Goal: Complete application form: Complete application form

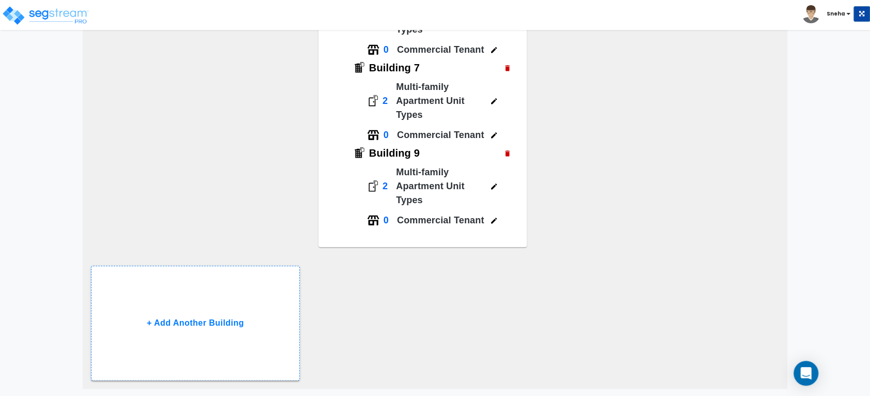
scroll to position [694, 0]
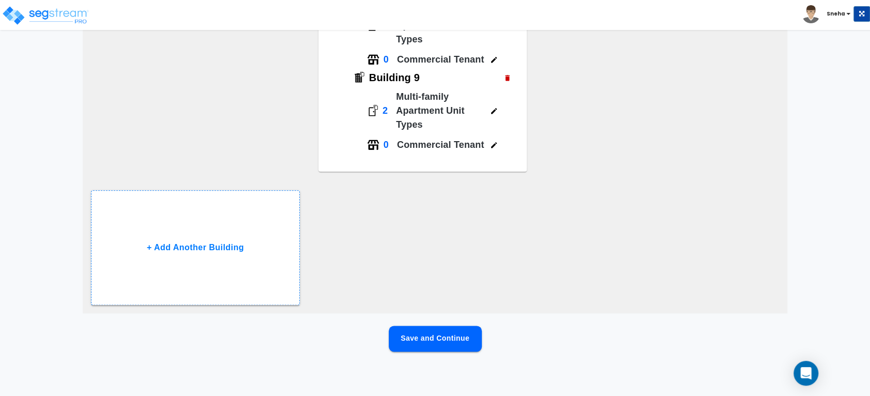
click at [403, 335] on button "Save and Continue" at bounding box center [435, 339] width 93 height 26
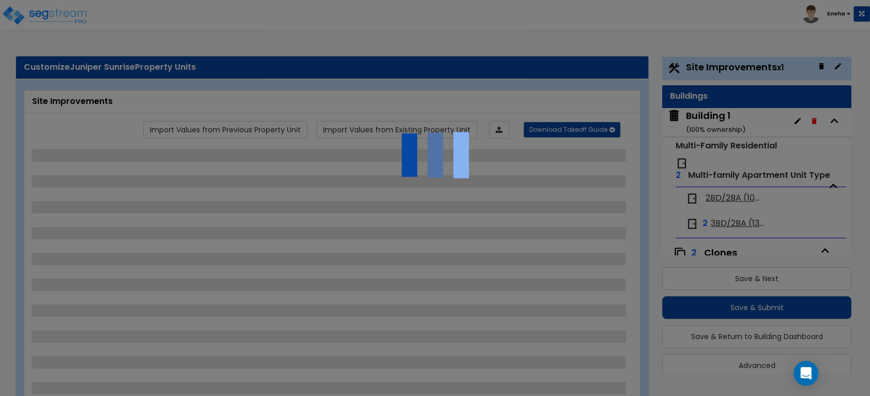
scroll to position [0, 0]
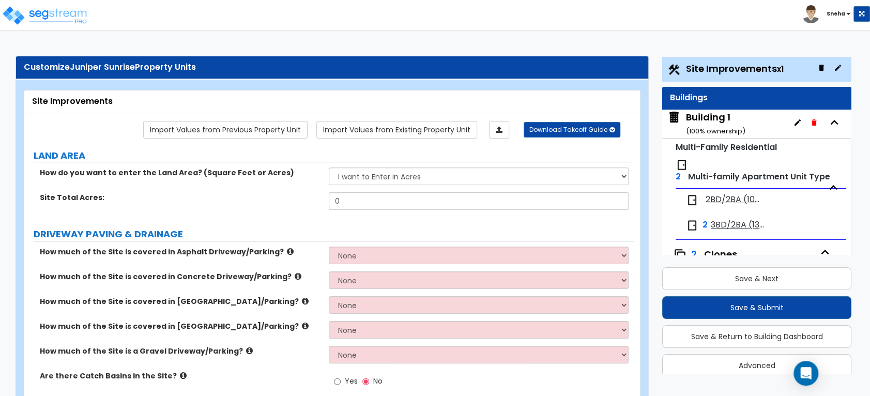
click at [709, 116] on div "Building 1 ( 100 % ownership)" at bounding box center [715, 124] width 59 height 26
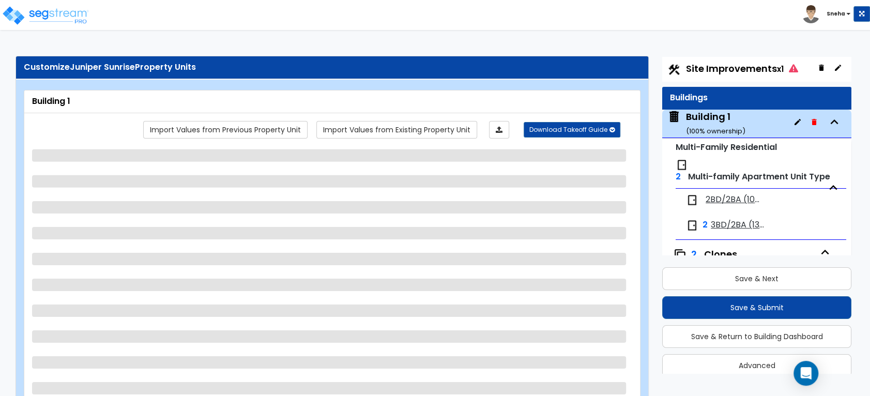
scroll to position [52, 0]
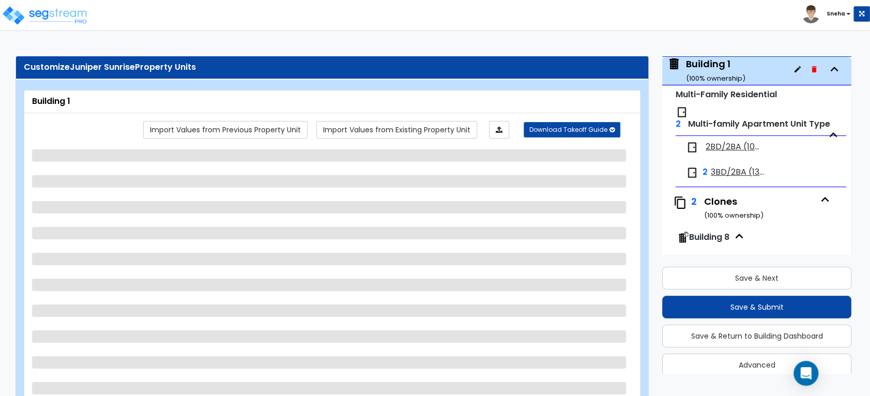
select select "7"
select select "2"
select select "4"
select select "3"
select select "1"
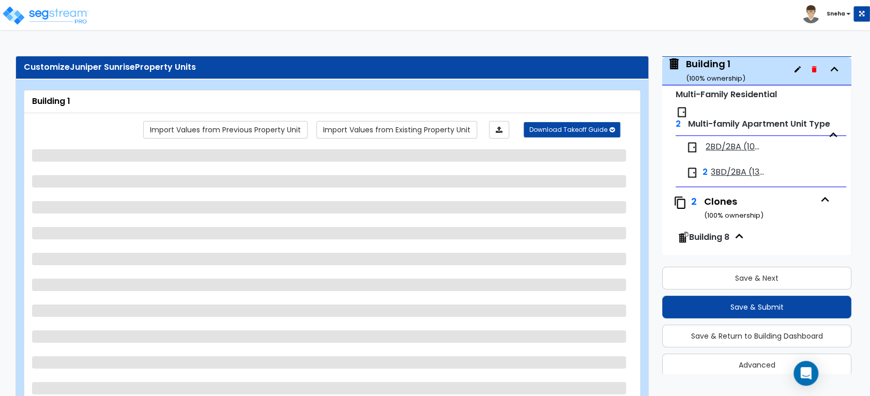
select select "2"
select select "1"
select select "3"
select select "1"
select select "3"
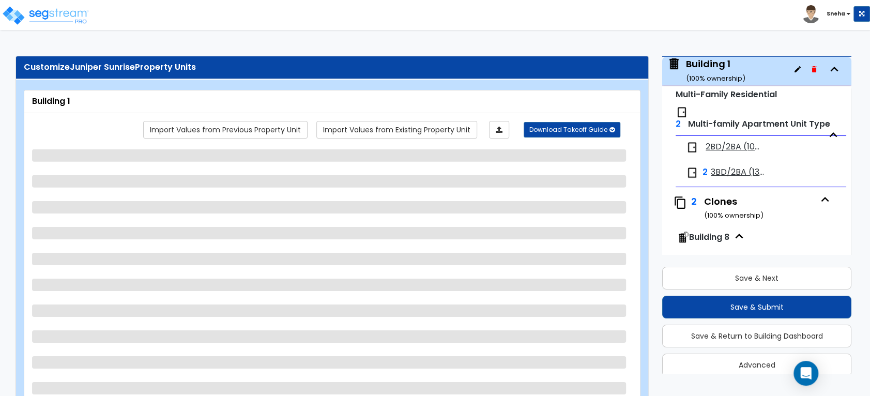
select select "1"
select select "5"
select select "2"
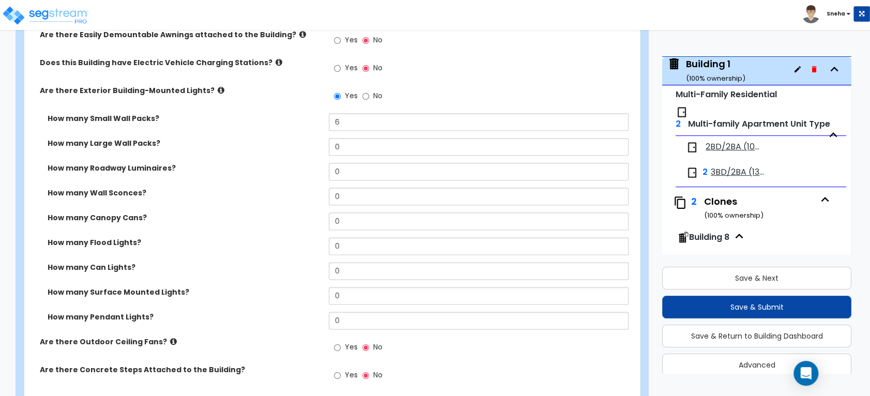
scroll to position [689, 0]
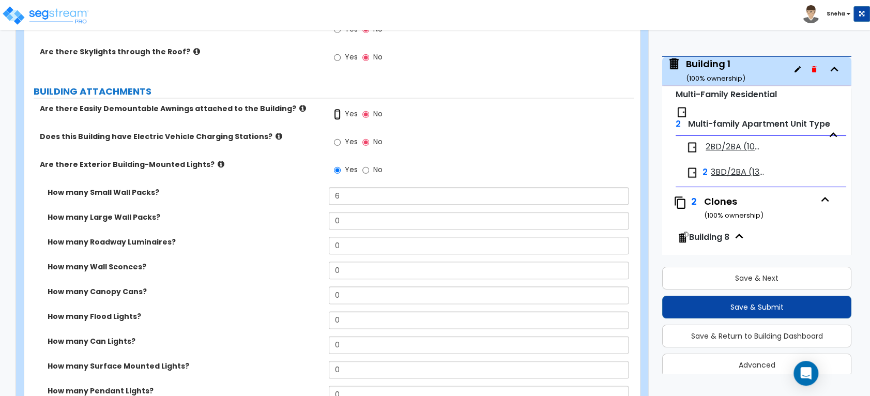
click at [335, 112] on input "Yes" at bounding box center [337, 114] width 7 height 11
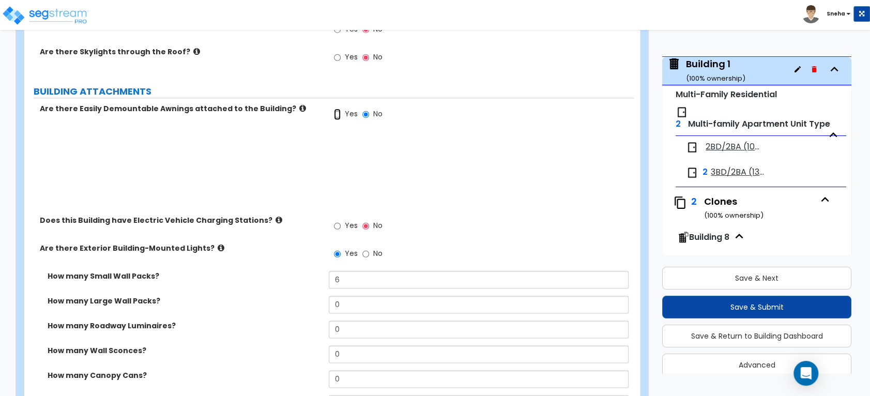
radio input "true"
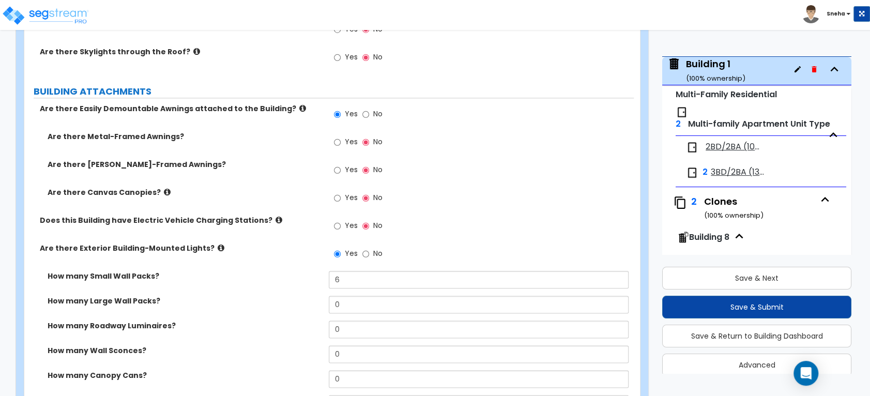
click at [343, 171] on label "Yes" at bounding box center [345, 171] width 23 height 18
click at [341, 171] on input "Yes" at bounding box center [337, 169] width 7 height 11
radio input "true"
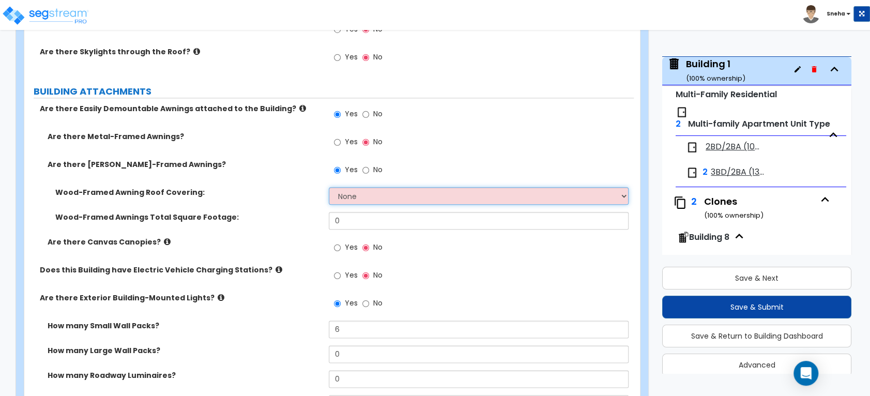
click at [368, 194] on select "None Asphalt Shingle Clay Tile Wood Shingle Metal Shingle Standing Seam Metal" at bounding box center [478, 196] width 299 height 18
select select "1"
click at [329, 187] on select "None Asphalt Shingle Clay Tile Wood Shingle Metal Shingle Standing Seam Metal" at bounding box center [478, 196] width 299 height 18
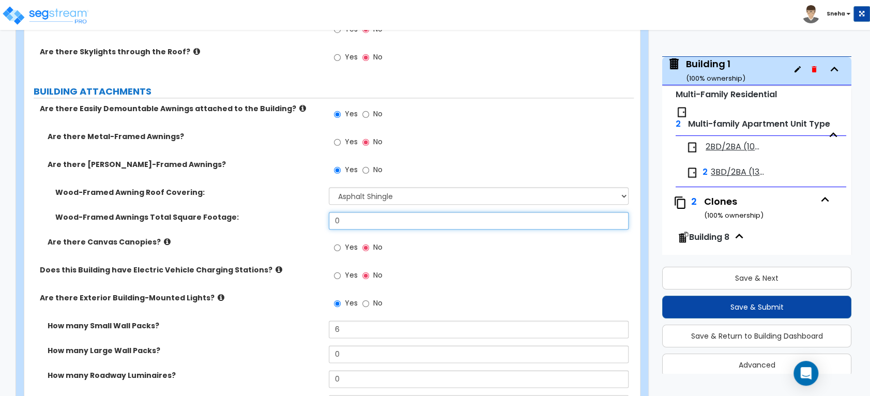
drag, startPoint x: 370, startPoint y: 221, endPoint x: 306, endPoint y: 219, distance: 64.1
click at [306, 219] on div "Wood-Framed Awnings Total Square Footage: 0" at bounding box center [328, 224] width 609 height 25
type input "1"
type input "48"
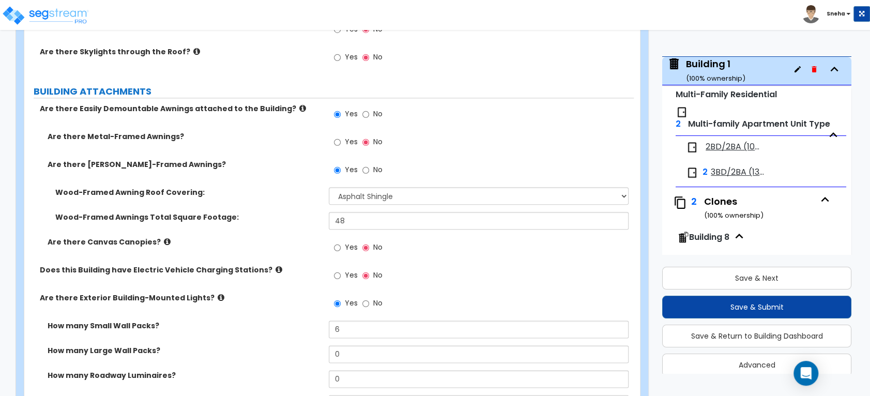
click at [269, 212] on label "Wood-Framed Awnings Total Square Footage:" at bounding box center [188, 217] width 266 height 10
click at [309, 234] on div "Wood-Framed Awnings Total Square Footage: 48" at bounding box center [328, 224] width 609 height 25
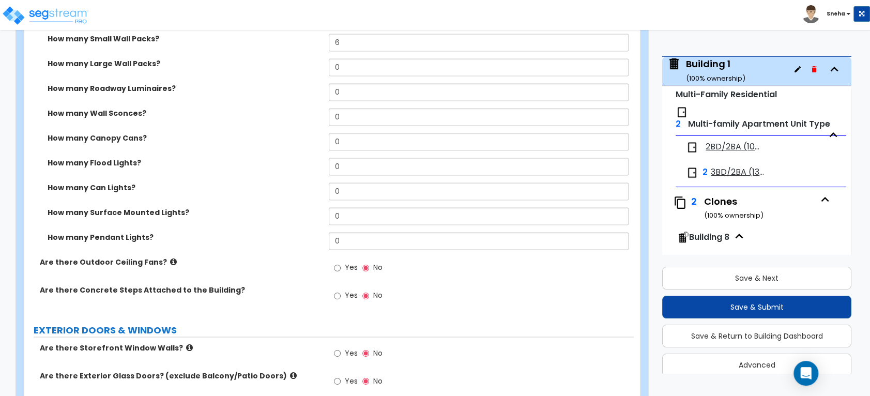
scroll to position [803, 0]
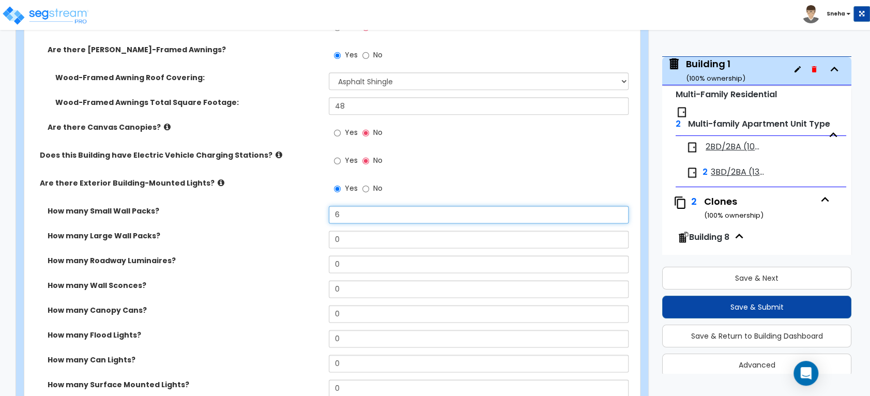
drag, startPoint x: 327, startPoint y: 212, endPoint x: 309, endPoint y: 214, distance: 17.7
click at [309, 214] on div "How many Small Wall Packs? 6" at bounding box center [328, 218] width 609 height 25
type input "0"
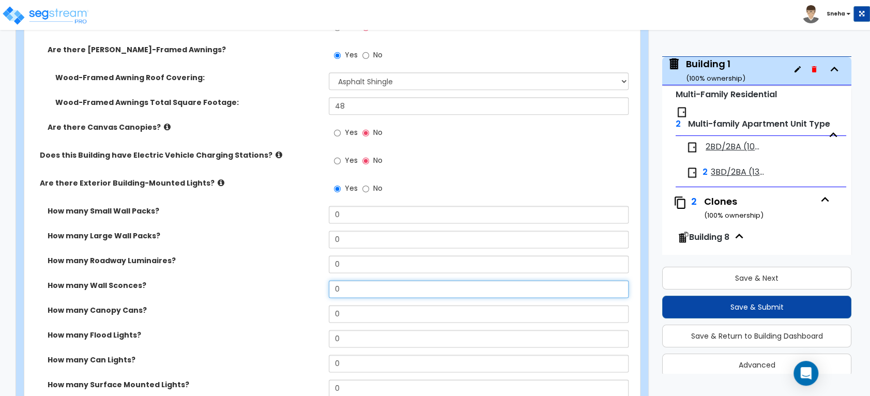
drag, startPoint x: 354, startPoint y: 291, endPoint x: 314, endPoint y: 295, distance: 41.0
click at [314, 295] on div "How many Wall Sconces? 0" at bounding box center [328, 292] width 609 height 25
type input "6"
click at [289, 287] on label "How many Wall Sconces?" at bounding box center [184, 285] width 273 height 10
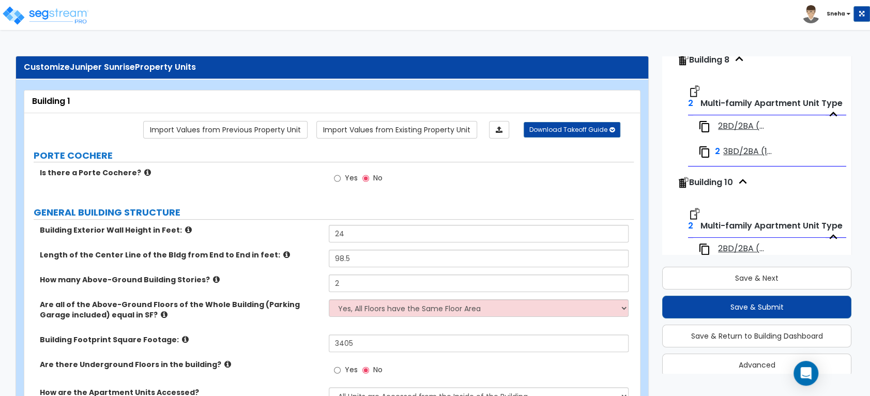
scroll to position [401, 0]
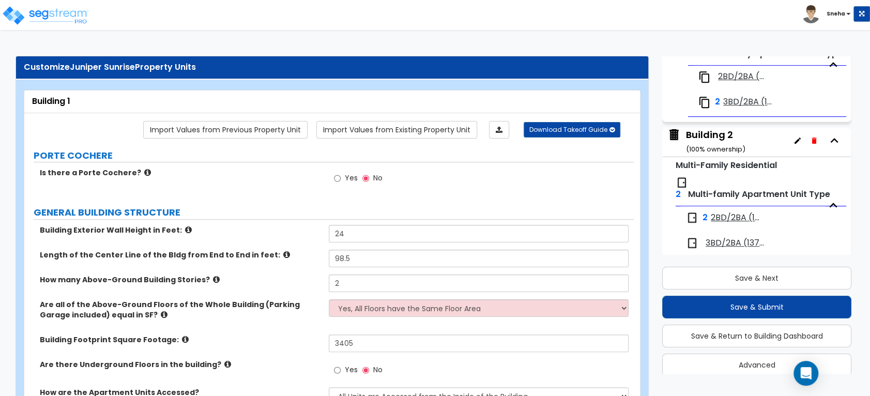
click at [728, 137] on div "Building 2 ( 100 % ownership)" at bounding box center [715, 141] width 59 height 26
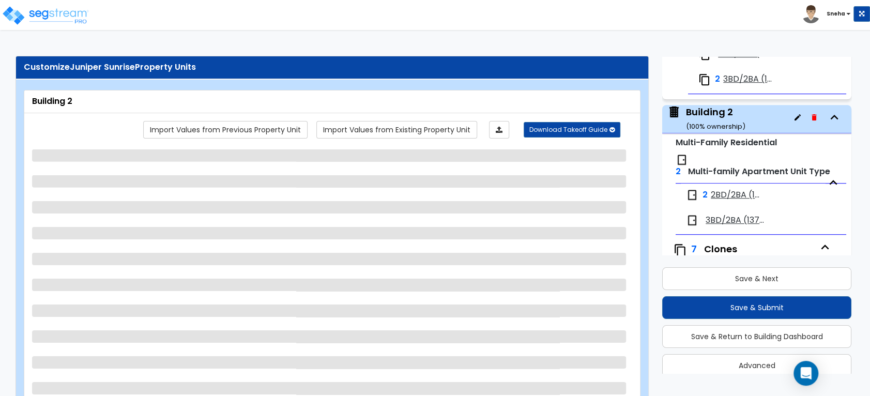
scroll to position [472, 0]
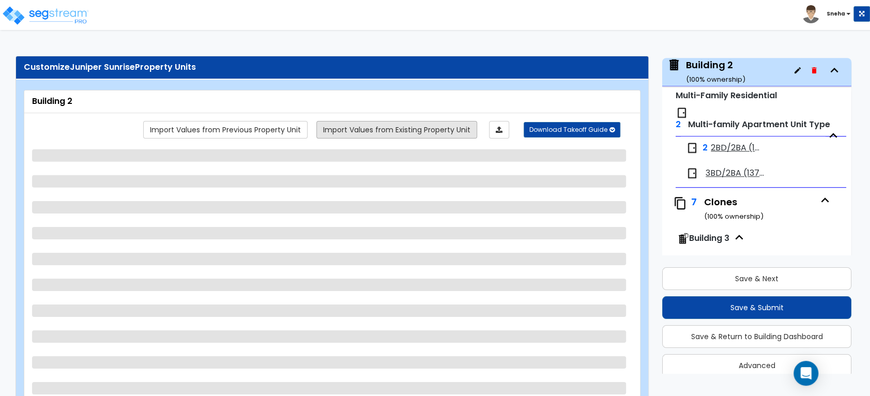
click at [418, 131] on link "Import Values from Existing Property Unit" at bounding box center [396, 130] width 161 height 18
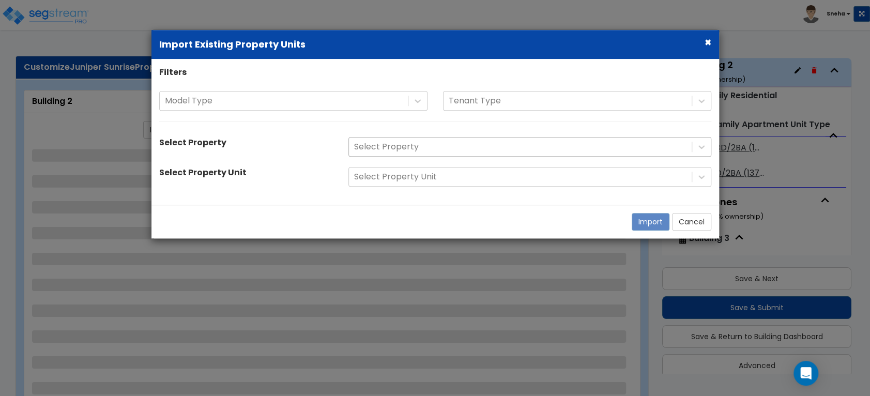
click at [417, 146] on div at bounding box center [520, 147] width 332 height 14
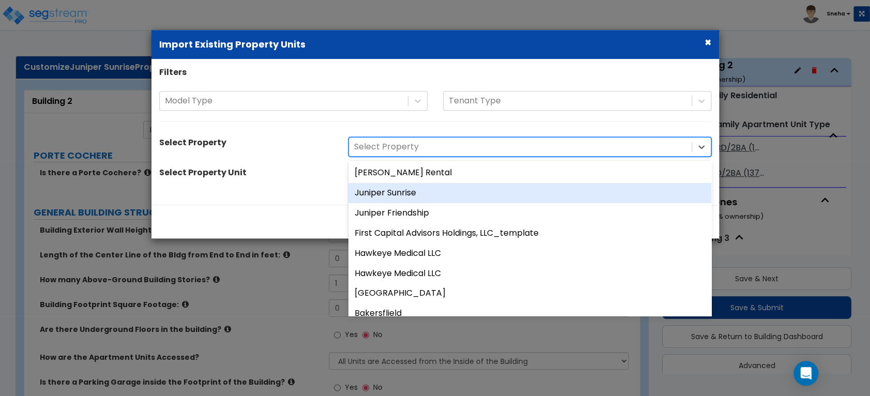
click at [408, 192] on div "Juniper Sunrise" at bounding box center [529, 193] width 363 height 20
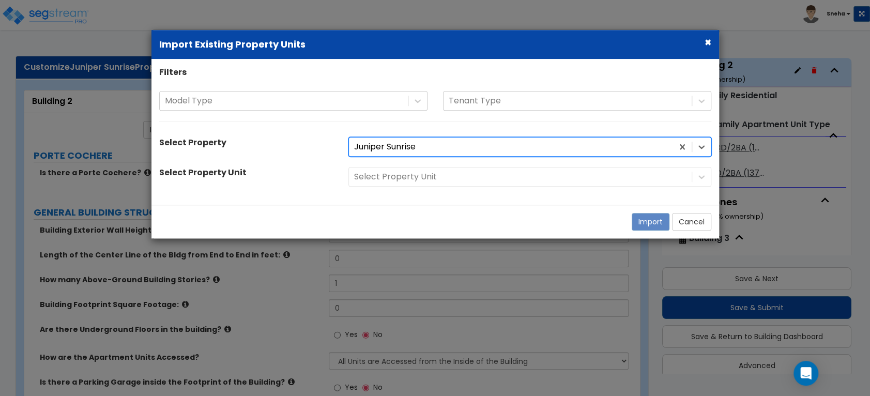
click at [407, 179] on div "Select Property Unit" at bounding box center [530, 177] width 378 height 20
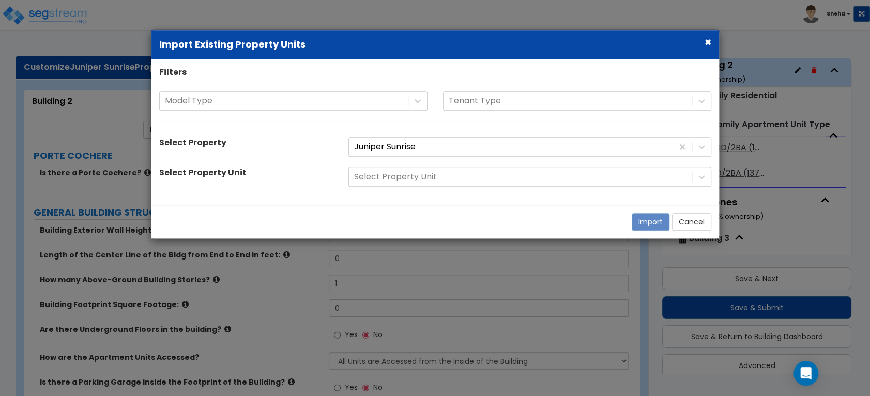
click at [407, 179] on div at bounding box center [520, 177] width 332 height 14
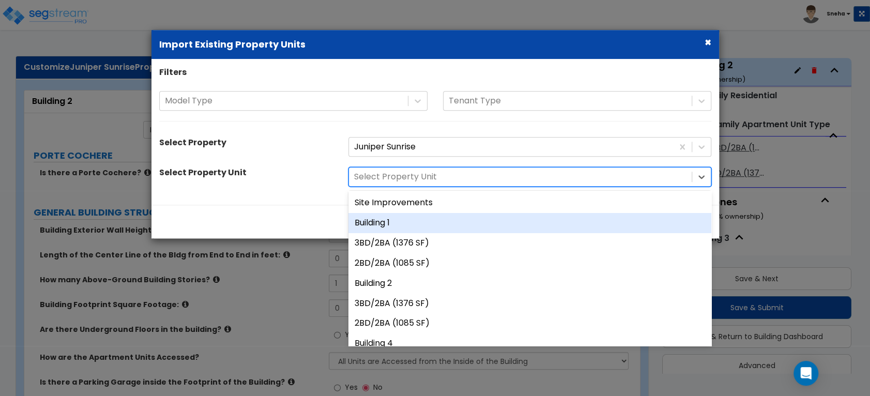
click at [396, 224] on div "Building 1" at bounding box center [529, 223] width 363 height 20
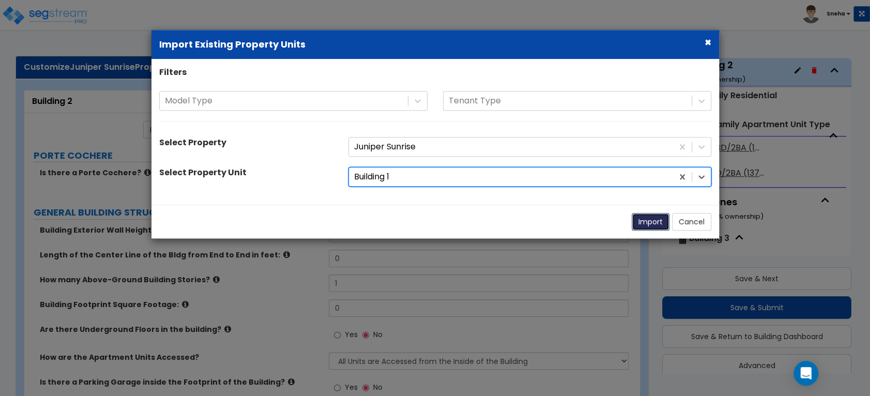
click at [649, 228] on button "Import" at bounding box center [650, 222] width 38 height 18
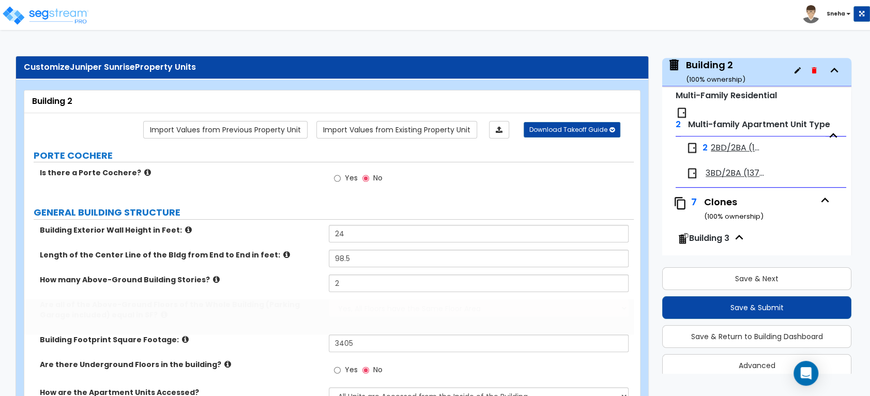
type input "24"
type input "98.5"
type input "2"
type input "3405"
select select "7"
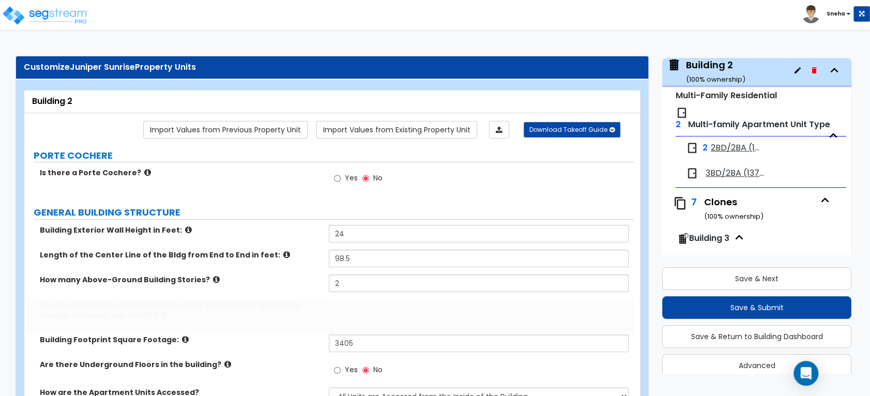
select select "1"
radio input "true"
select select "3"
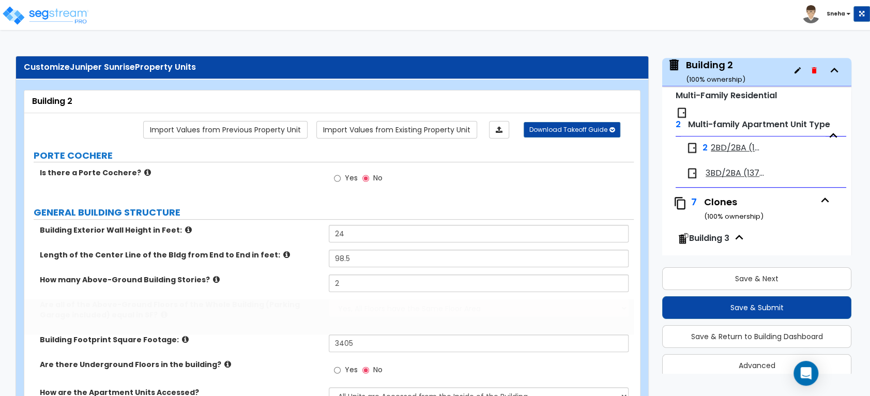
select select "1"
radio input "true"
select select "2"
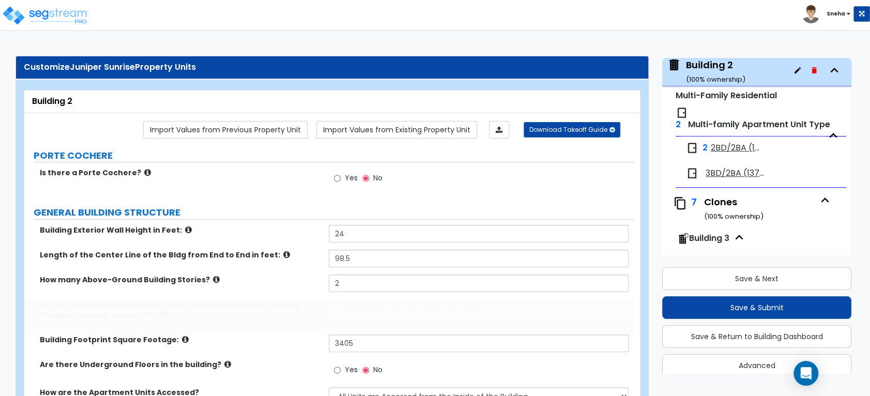
select select "2"
select select "4"
type input "70"
select select "3"
select select "2"
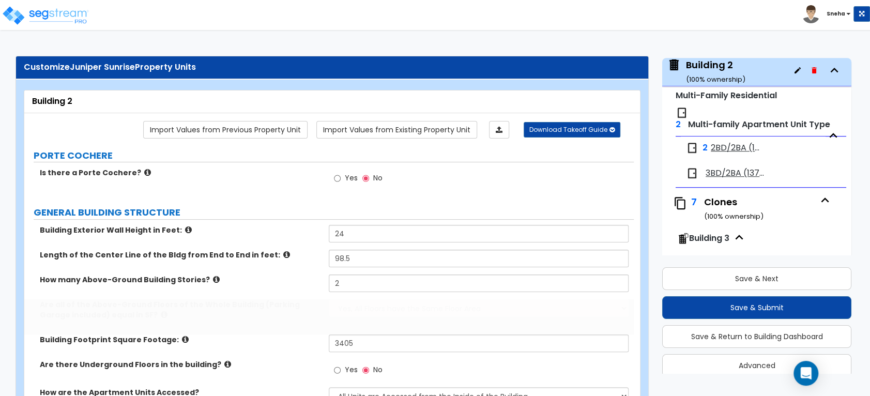
select select "1"
radio input "true"
select select "1"
type input "48"
type input "6"
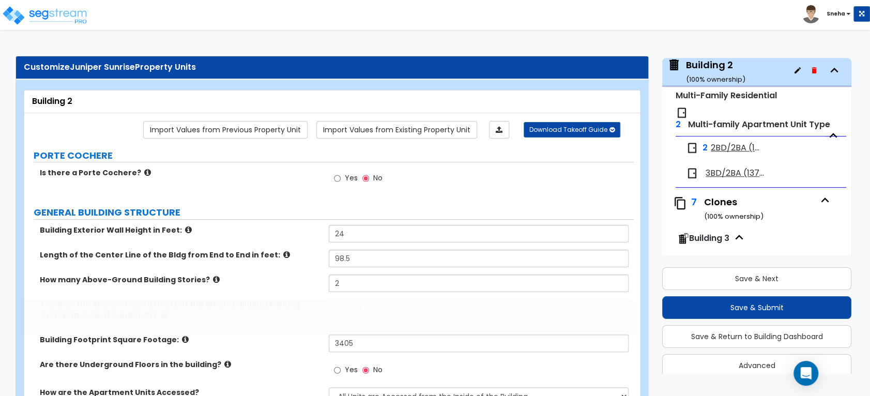
type input "6"
select select "3"
type input "2"
select select "5"
select select "2"
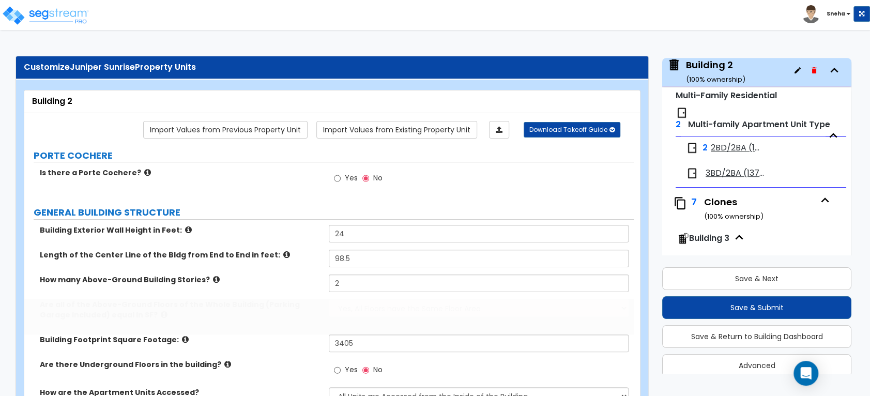
select select "2"
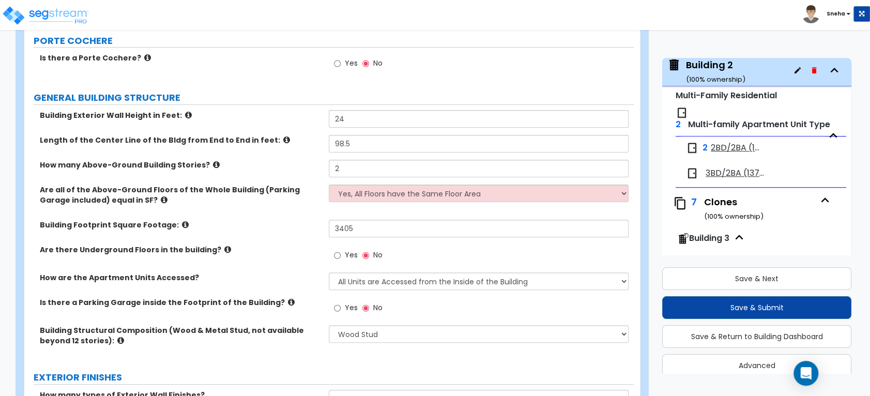
scroll to position [185, 0]
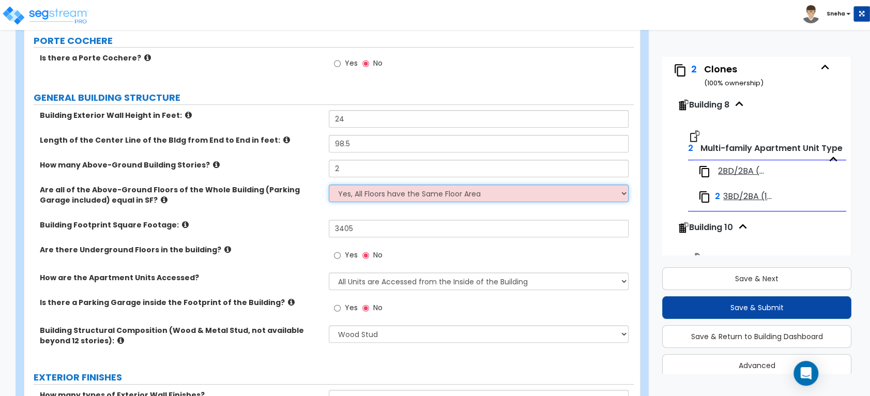
click at [402, 197] on select "Yes, All Floors have the Same Floor Area No, Not All Floor Areas are the Same" at bounding box center [478, 193] width 299 height 18
select select "1"
click at [329, 184] on select "Yes, All Floors have the Same Floor Area No, Not All Floor Areas are the Same" at bounding box center [478, 193] width 299 height 18
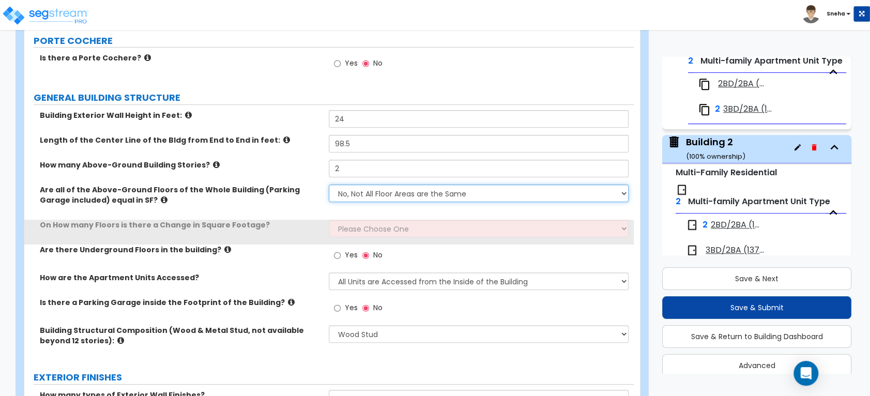
scroll to position [472, 0]
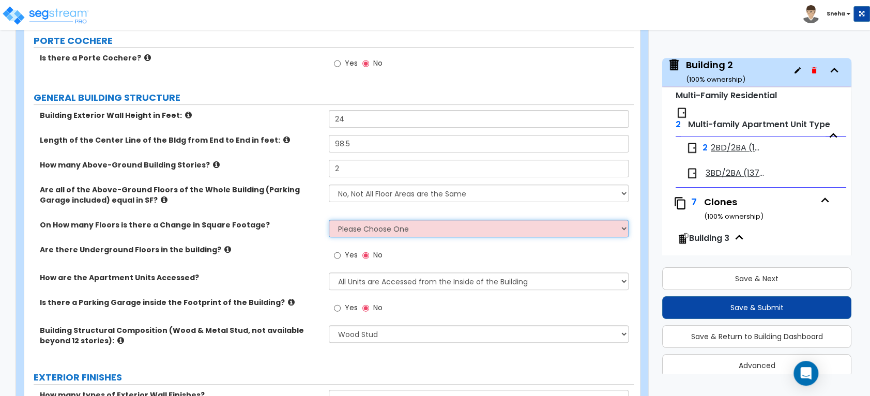
click at [348, 231] on select "Please Choose One 1 2 3 4 5" at bounding box center [478, 229] width 299 height 18
select select "1"
click at [329, 220] on select "Please Choose One 1 2 3 4 5" at bounding box center [478, 229] width 299 height 18
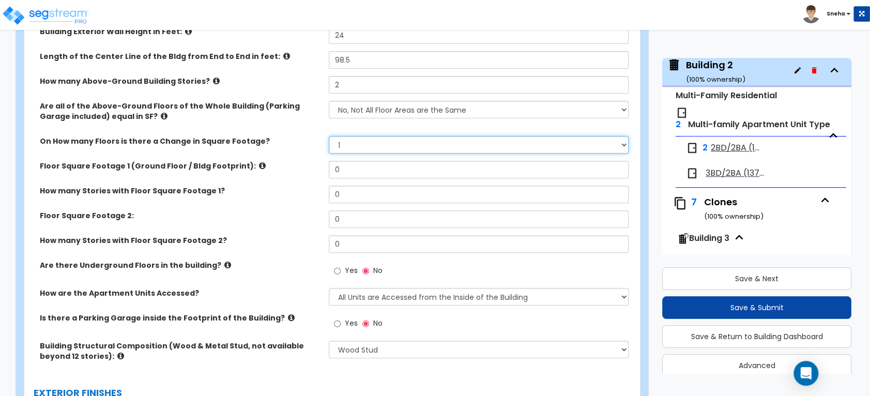
scroll to position [229, 0]
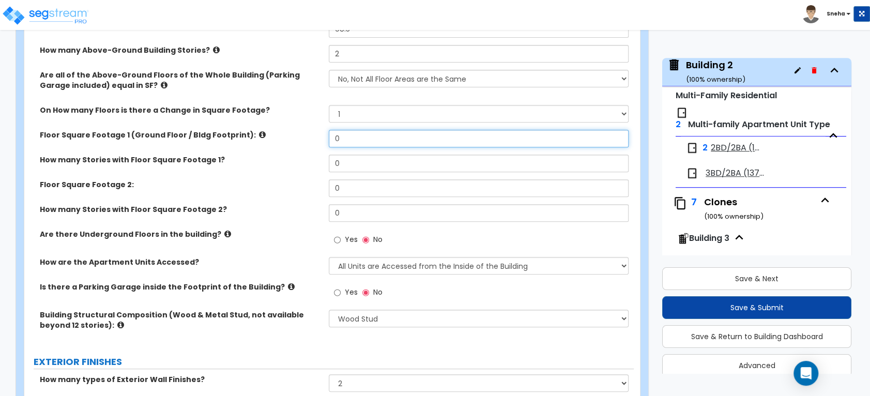
drag, startPoint x: 354, startPoint y: 139, endPoint x: 285, endPoint y: 132, distance: 69.0
click at [285, 132] on div "Floor Square Footage 1 (Ground Floor / Bldg Footprint): 0" at bounding box center [328, 142] width 609 height 25
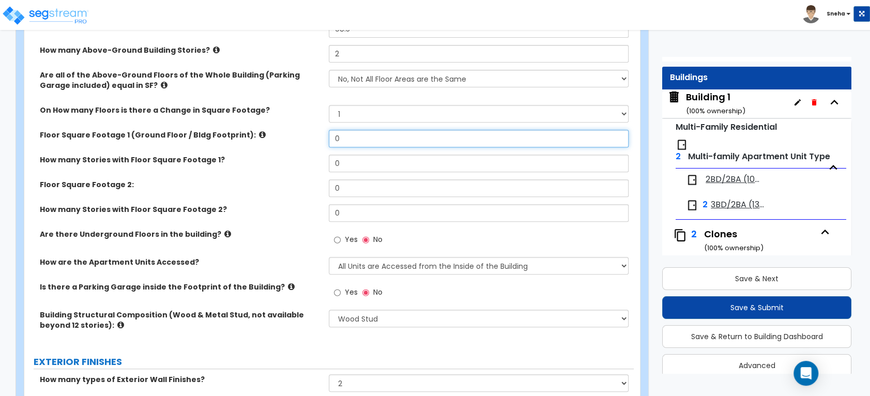
scroll to position [0, 0]
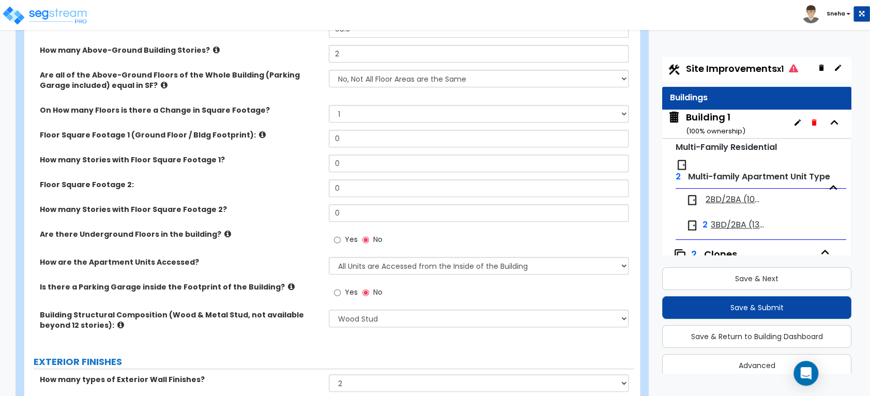
click at [711, 116] on div "Building 1 ( 100 % ownership)" at bounding box center [715, 124] width 59 height 26
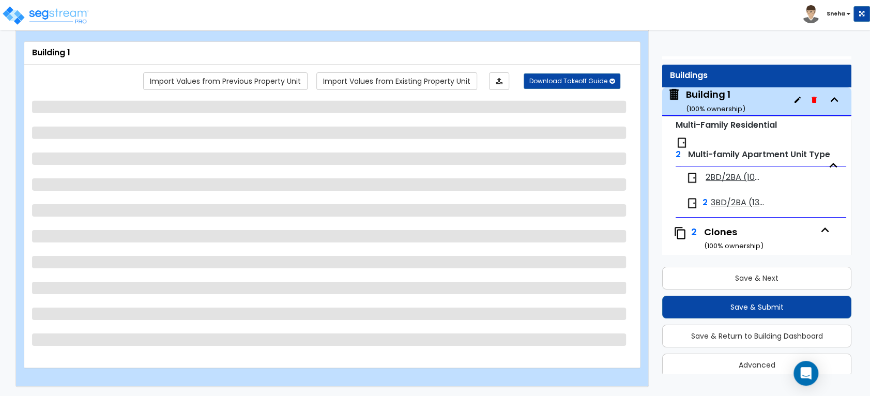
scroll to position [52, 0]
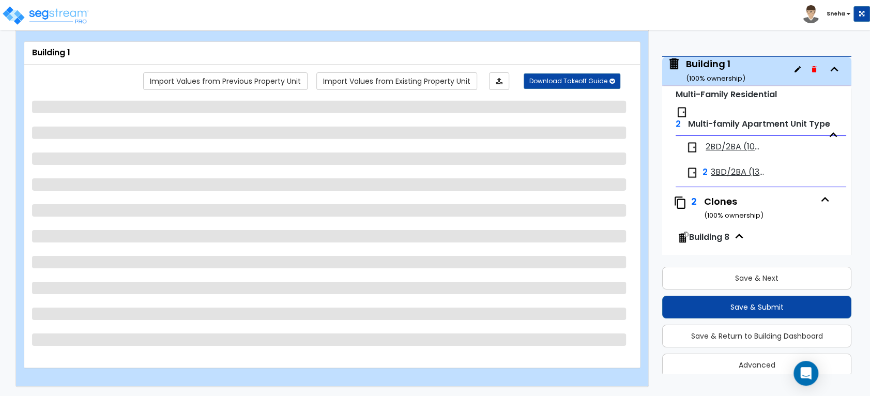
select select "7"
select select "2"
select select "4"
select select "3"
select select "1"
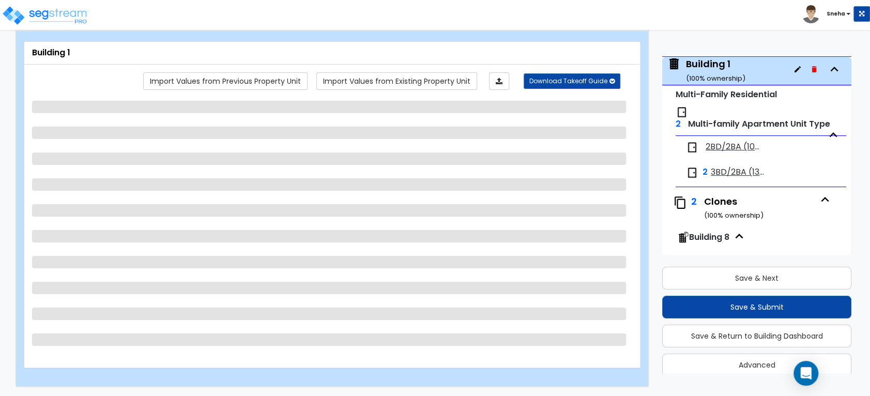
select select "2"
select select "1"
select select "3"
select select "1"
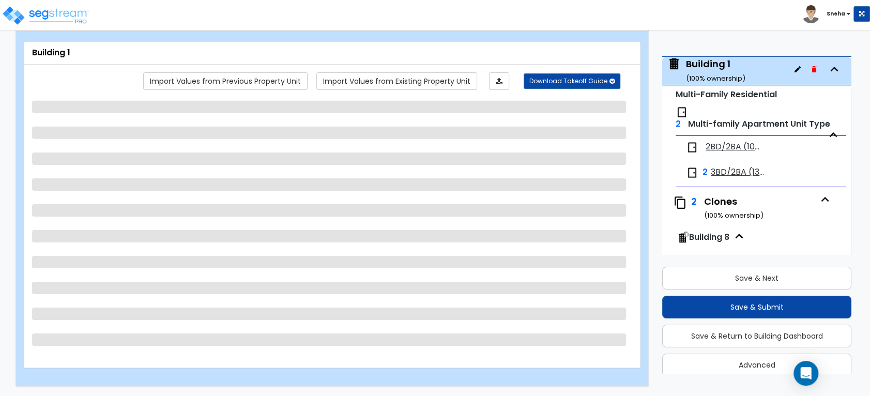
select select "3"
select select "1"
select select "2"
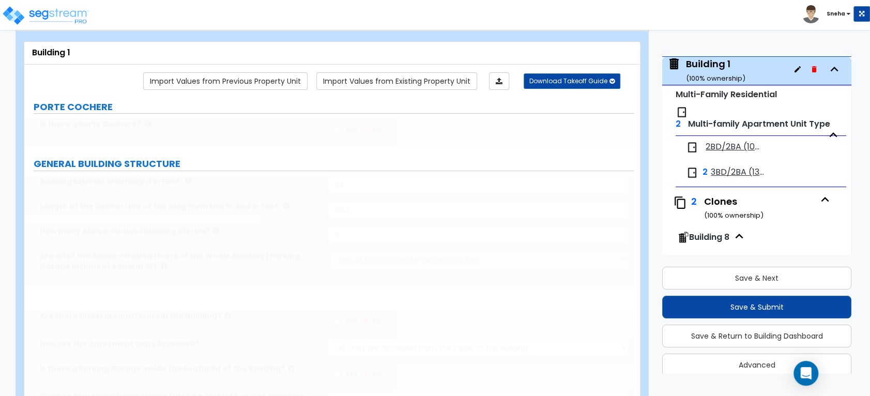
type input "3405"
type input "2"
select select "5"
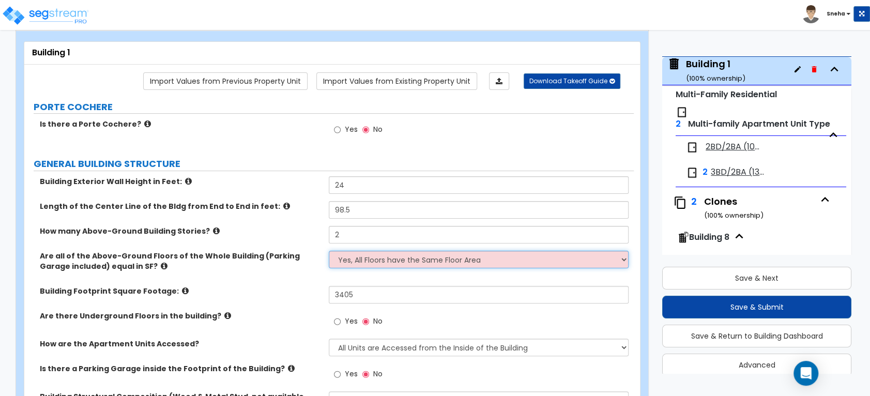
click at [372, 261] on select "Yes, All Floors have the Same Floor Area No, Not All Floor Areas are the Same" at bounding box center [478, 260] width 299 height 18
select select "1"
click at [329, 251] on select "Yes, All Floors have the Same Floor Area No, Not All Floor Areas are the Same" at bounding box center [478, 260] width 299 height 18
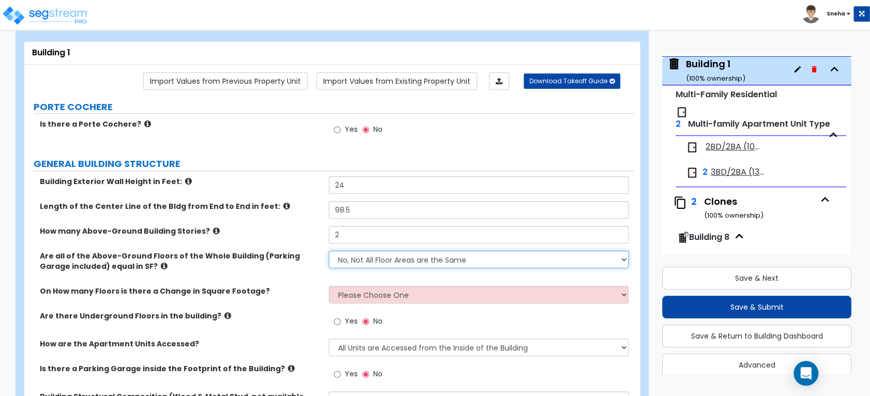
click at [375, 261] on select "Yes, All Floors have the Same Floor Area No, Not All Floor Areas are the Same" at bounding box center [478, 260] width 299 height 18
click at [329, 251] on select "Yes, All Floors have the Same Floor Area No, Not All Floor Areas are the Same" at bounding box center [478, 260] width 299 height 18
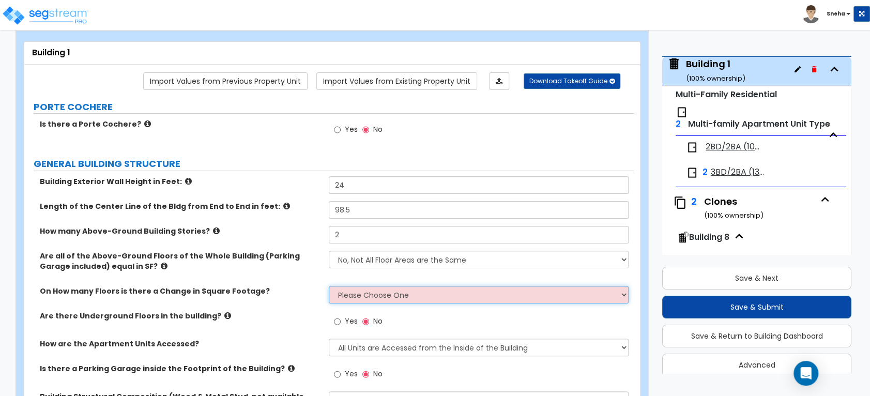
click at [369, 295] on select "Please Choose One 1 2 3 4 5" at bounding box center [478, 295] width 299 height 18
select select "1"
click at [329, 286] on select "Please Choose One 1 2 3 4 5" at bounding box center [478, 295] width 299 height 18
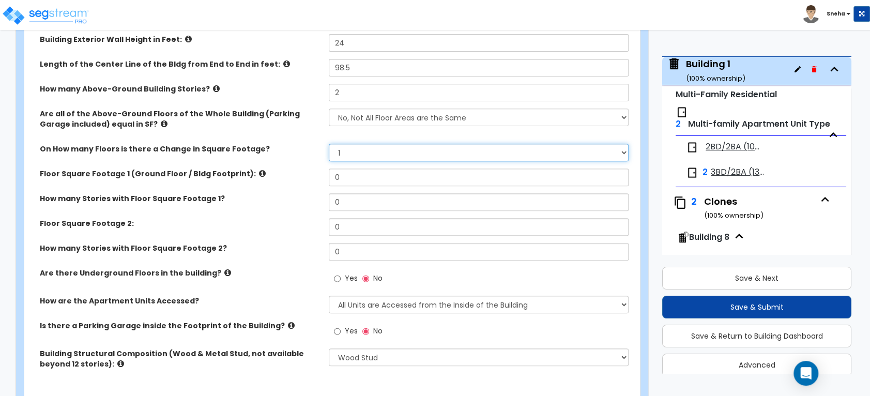
scroll to position [221, 0]
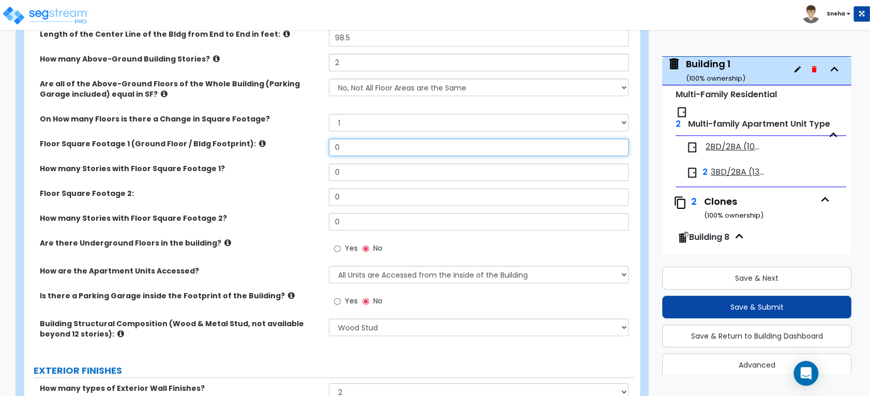
drag, startPoint x: 354, startPoint y: 151, endPoint x: 338, endPoint y: 170, distance: 24.9
click at [329, 149] on input "0" at bounding box center [478, 147] width 299 height 18
type input "3,405"
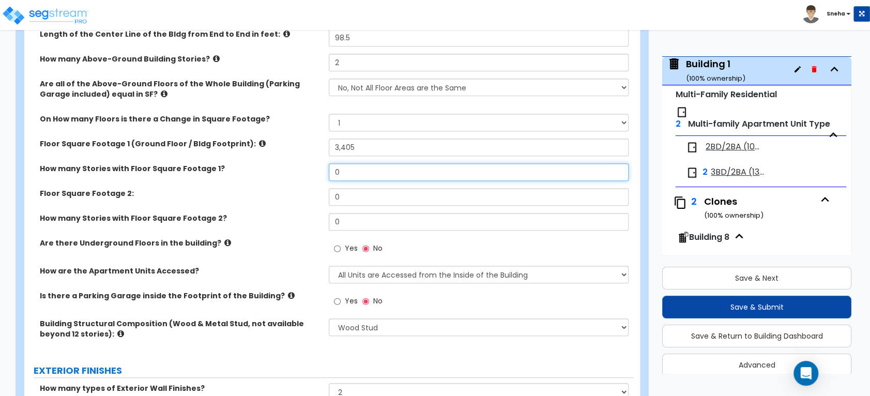
drag, startPoint x: 349, startPoint y: 168, endPoint x: 325, endPoint y: 167, distance: 24.3
click at [325, 167] on div "How many Stories with Floor Square Footage 1? 0" at bounding box center [328, 175] width 609 height 25
type input "1"
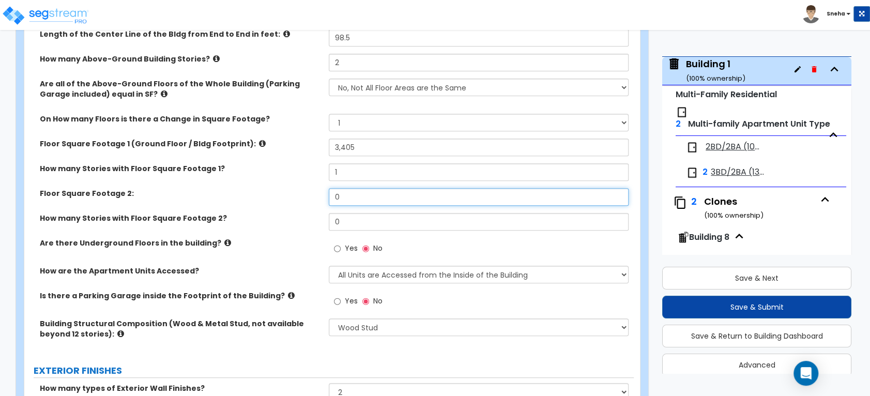
drag, startPoint x: 351, startPoint y: 196, endPoint x: 302, endPoint y: 194, distance: 49.1
click at [302, 194] on div "Floor Square Footage 2: 0" at bounding box center [328, 200] width 609 height 25
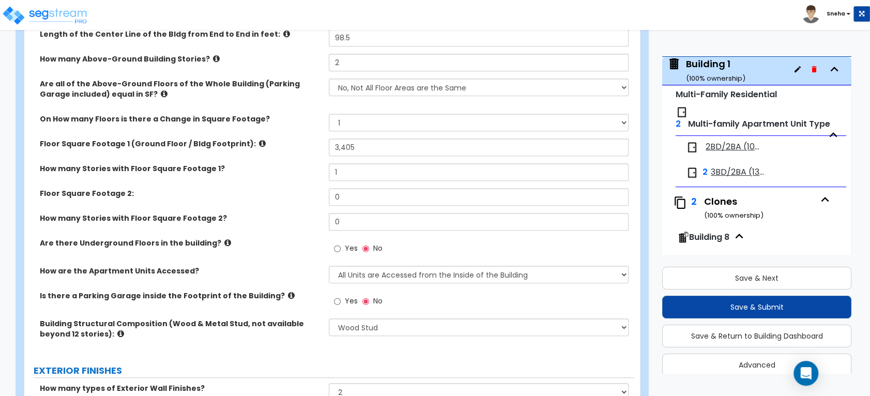
click at [223, 189] on label "Floor Square Footage 2:" at bounding box center [180, 193] width 281 height 10
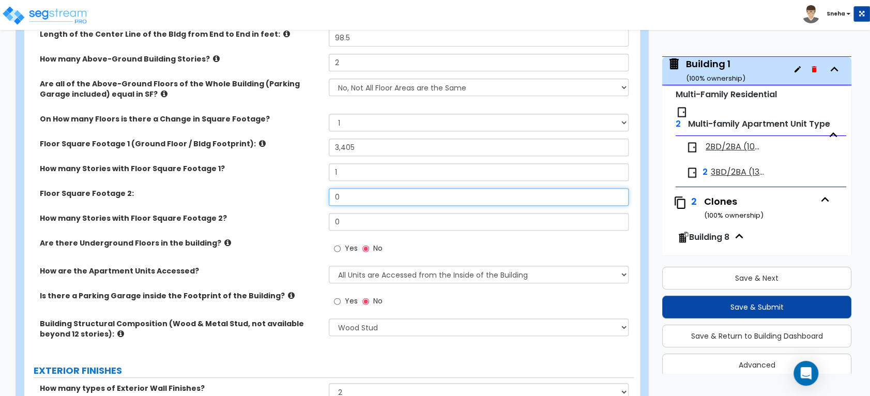
drag, startPoint x: 341, startPoint y: 199, endPoint x: 301, endPoint y: 199, distance: 39.8
click at [301, 199] on div "Floor Square Footage 2: 0" at bounding box center [328, 200] width 609 height 25
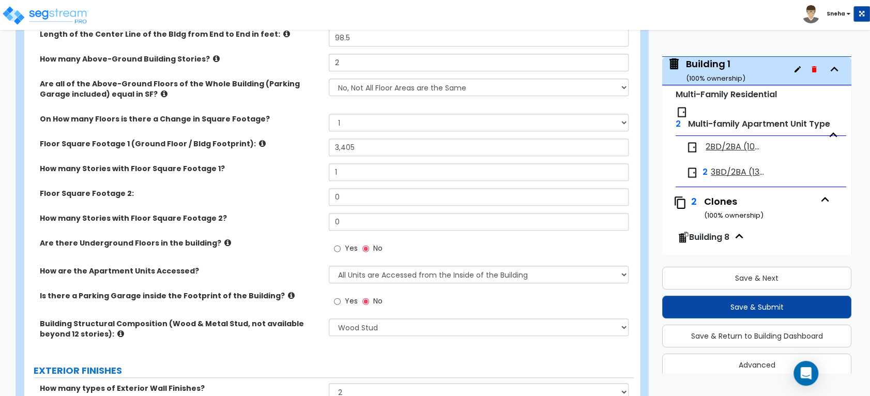
click at [286, 202] on div "Floor Square Footage 2: 0" at bounding box center [328, 200] width 609 height 25
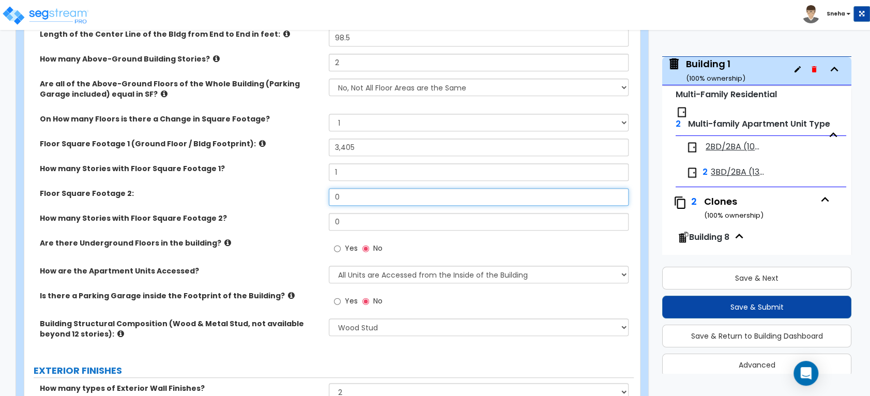
drag, startPoint x: 344, startPoint y: 197, endPoint x: 323, endPoint y: 196, distance: 20.7
click at [323, 196] on div "Floor Square Footage 2: 0" at bounding box center [328, 200] width 609 height 25
click at [353, 194] on input "0" at bounding box center [478, 197] width 299 height 18
drag, startPoint x: 353, startPoint y: 194, endPoint x: 335, endPoint y: 195, distance: 18.1
click at [335, 195] on input "0" at bounding box center [478, 197] width 299 height 18
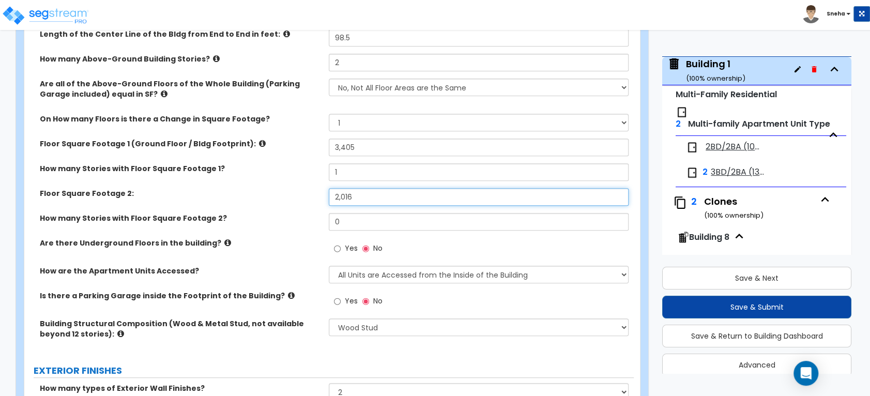
type input "2,016"
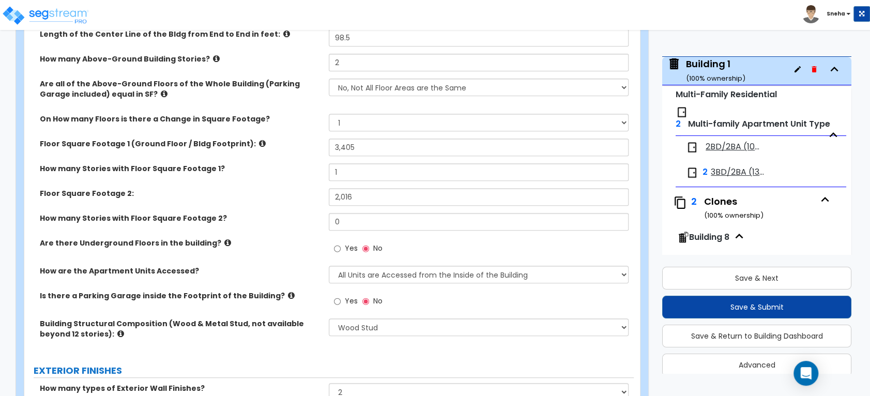
click at [285, 208] on div "Floor Square Footage 2: 2,016" at bounding box center [328, 200] width 609 height 25
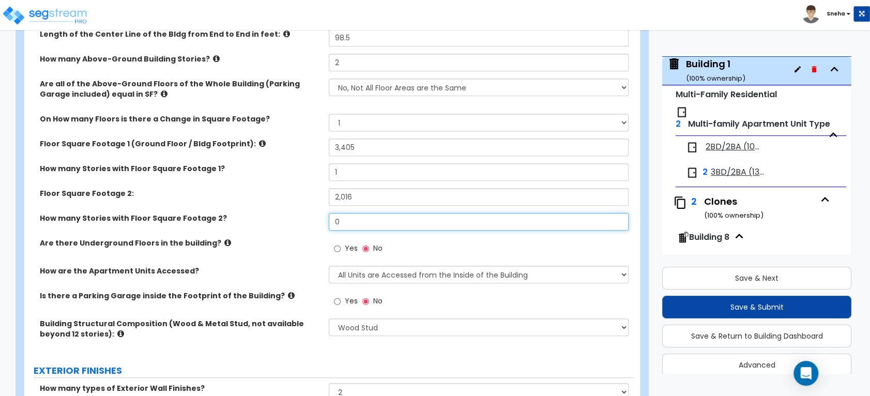
drag, startPoint x: 349, startPoint y: 223, endPoint x: 326, endPoint y: 225, distance: 23.3
click at [326, 225] on div "How many Stories with Floor Square Footage 2? 0" at bounding box center [328, 225] width 609 height 25
type input "1"
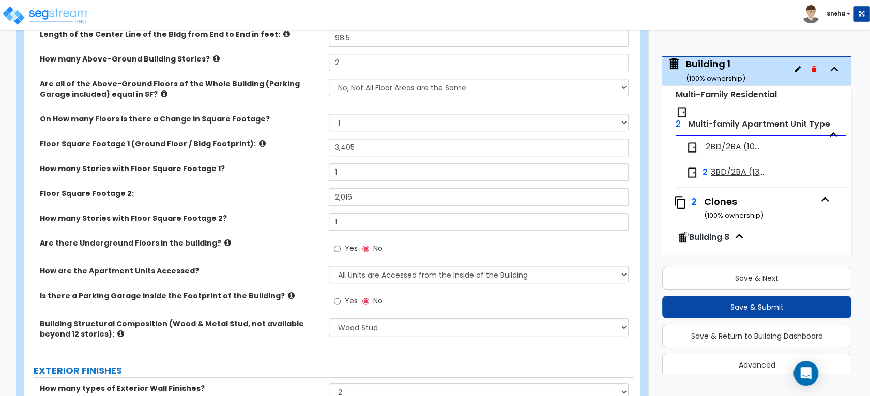
click at [303, 255] on div "Are there Underground Floors in the building? Yes No" at bounding box center [328, 252] width 609 height 28
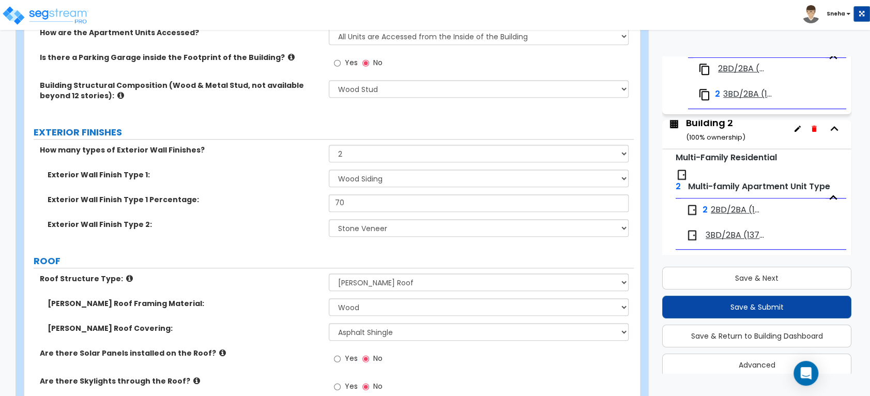
scroll to position [454, 0]
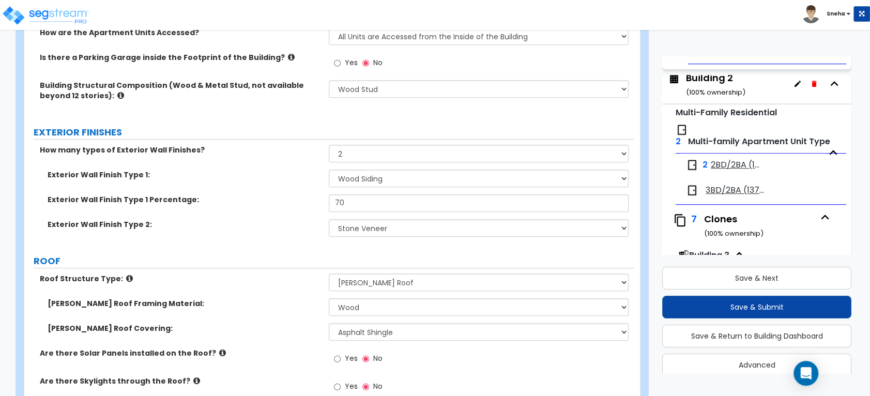
click at [707, 74] on div "Building 2 ( 100 % ownership)" at bounding box center [715, 84] width 59 height 26
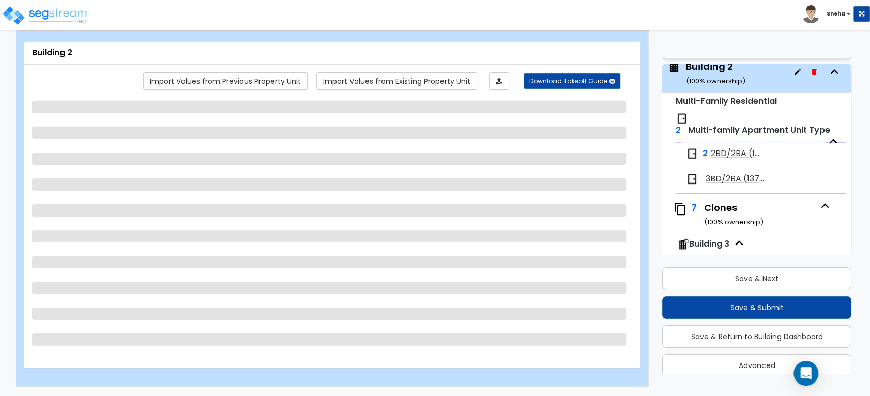
scroll to position [472, 0]
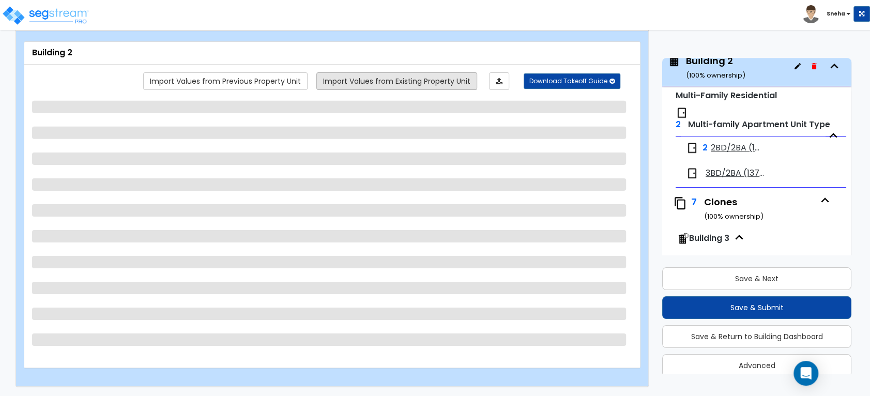
click at [417, 81] on link "Import Values from Existing Property Unit" at bounding box center [396, 81] width 161 height 18
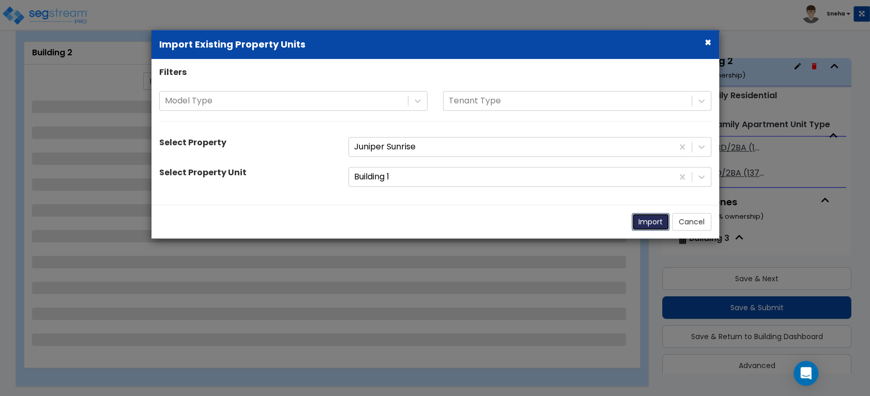
click at [659, 220] on button "Import" at bounding box center [650, 222] width 38 height 18
click at [645, 220] on button "Import" at bounding box center [650, 222] width 38 height 18
select select "1"
select select "7"
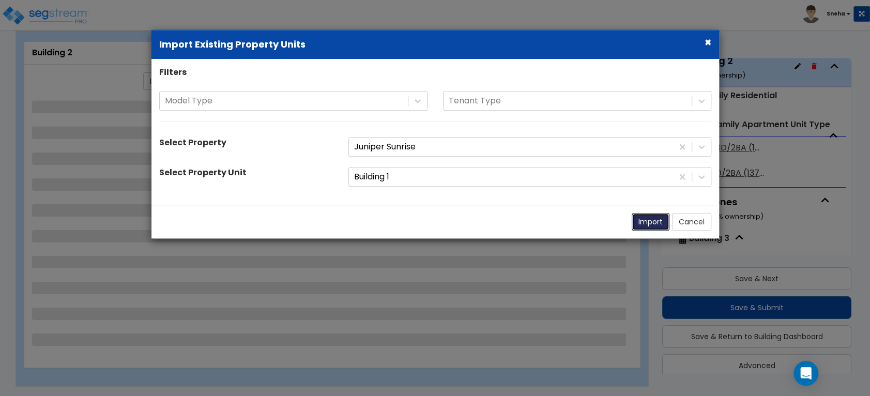
select select "2"
select select "4"
select select "3"
select select "1"
select select "2"
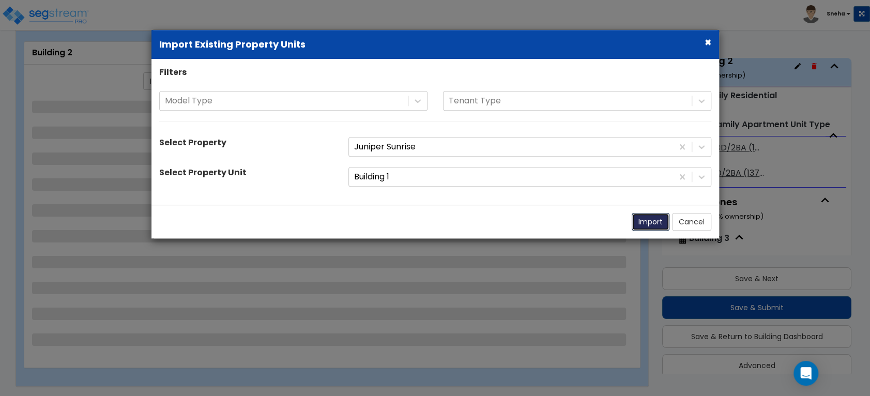
select select "1"
select select "3"
select select "1"
select select "3"
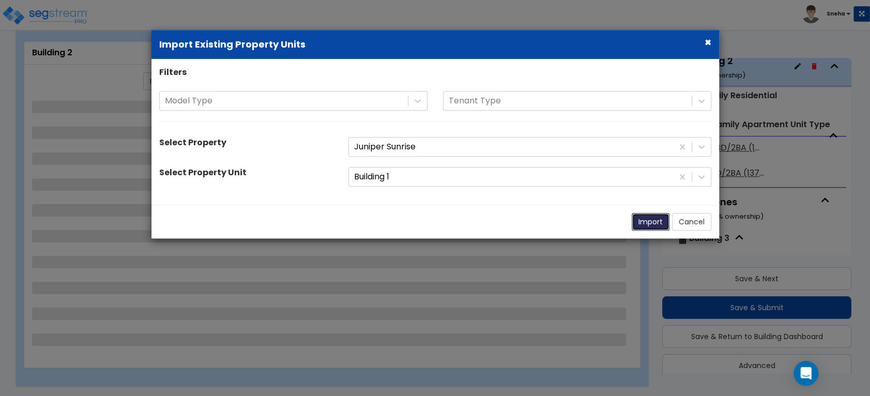
select select "1"
select select "2"
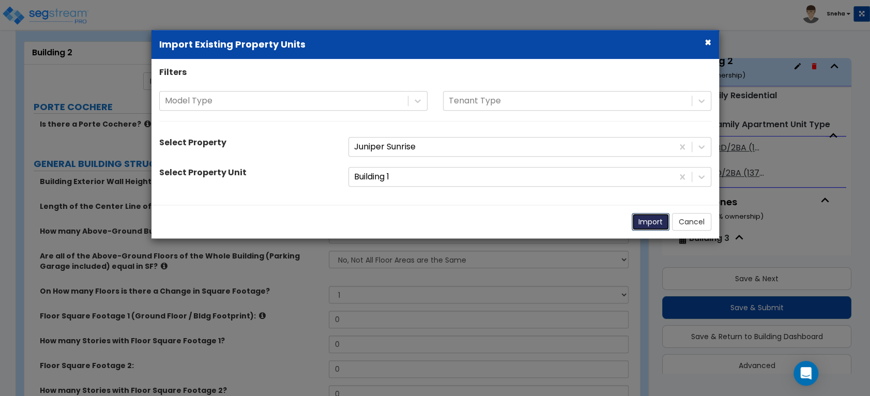
click at [649, 225] on button "Import" at bounding box center [650, 222] width 38 height 18
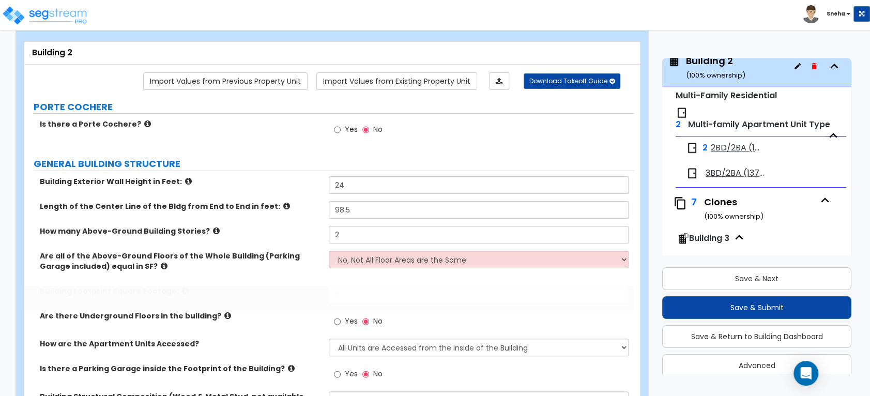
select select "0"
type input "3405"
type input "2"
select select "5"
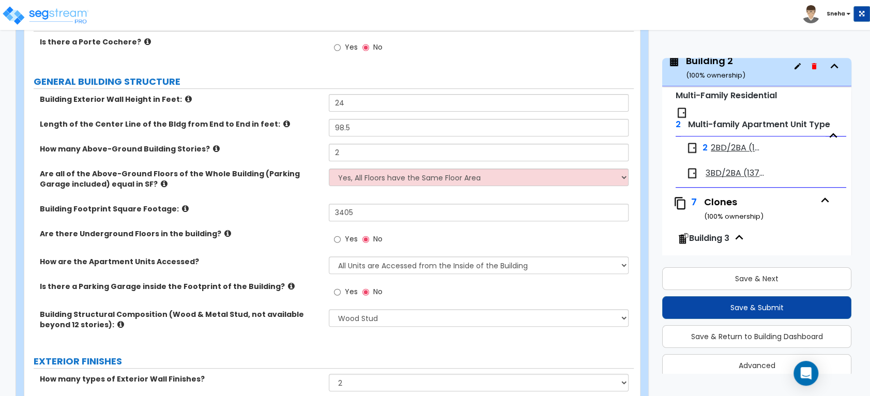
scroll to position [163, 0]
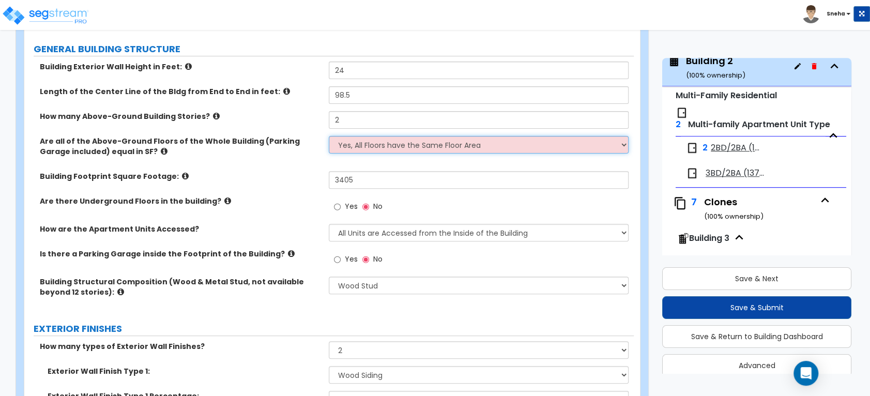
click at [355, 148] on select "Yes, All Floors have the Same Floor Area No, Not All Floor Areas are the Same" at bounding box center [478, 145] width 299 height 18
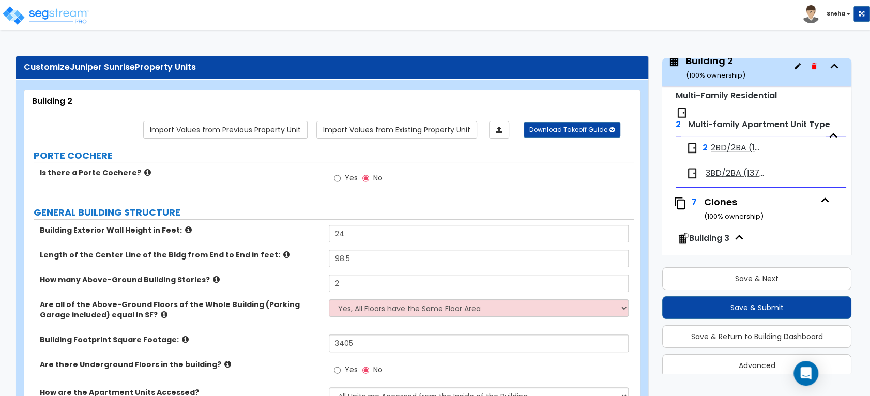
click at [397, 131] on link "Import Values from Existing Property Unit" at bounding box center [396, 130] width 161 height 18
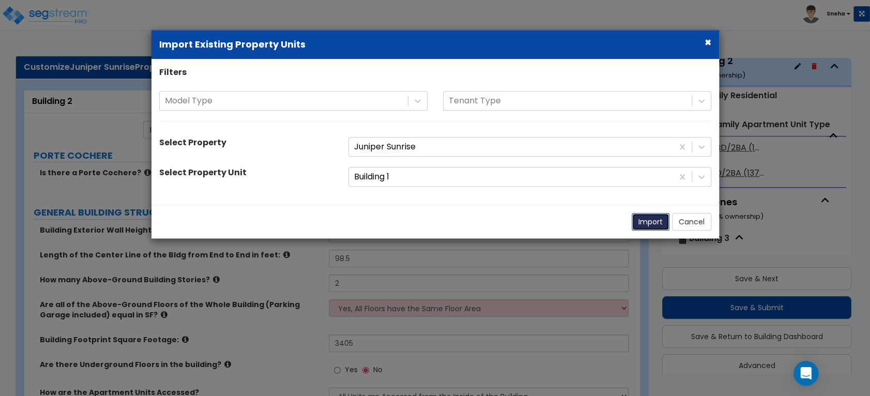
click at [641, 223] on button "Import" at bounding box center [650, 222] width 38 height 18
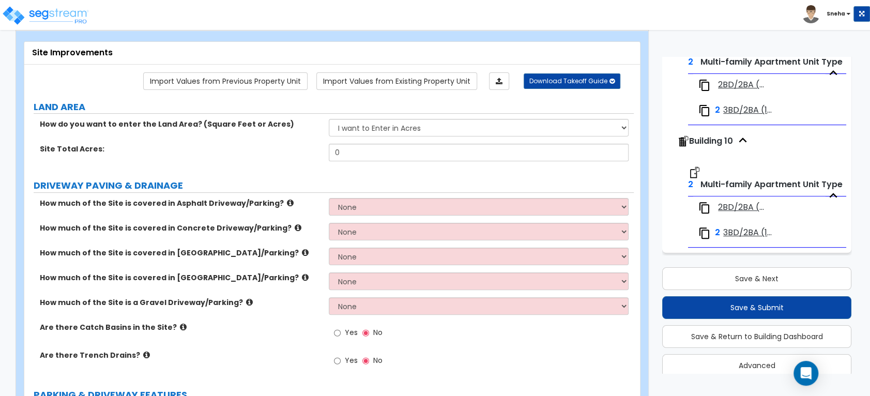
scroll to position [287, 0]
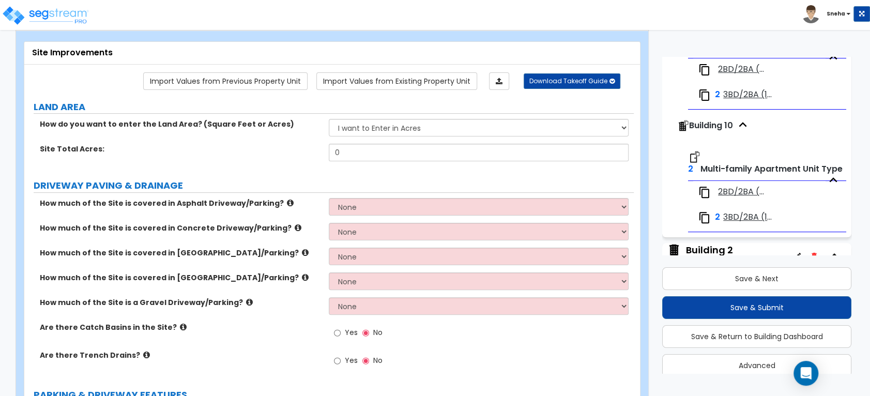
click at [716, 244] on div "Building 2 ( 100 % ownership)" at bounding box center [715, 256] width 59 height 26
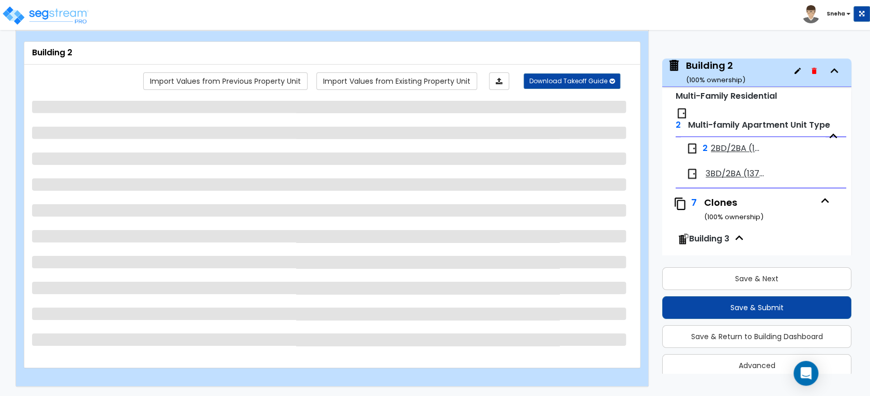
scroll to position [472, 0]
click at [405, 84] on link "Import Values from Existing Property Unit" at bounding box center [396, 81] width 161 height 18
select select "1"
select select "7"
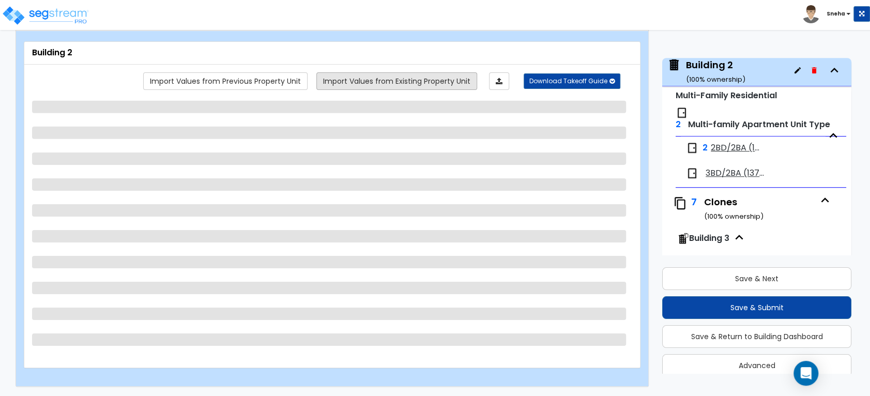
select select "2"
select select "4"
select select "3"
select select "1"
select select "2"
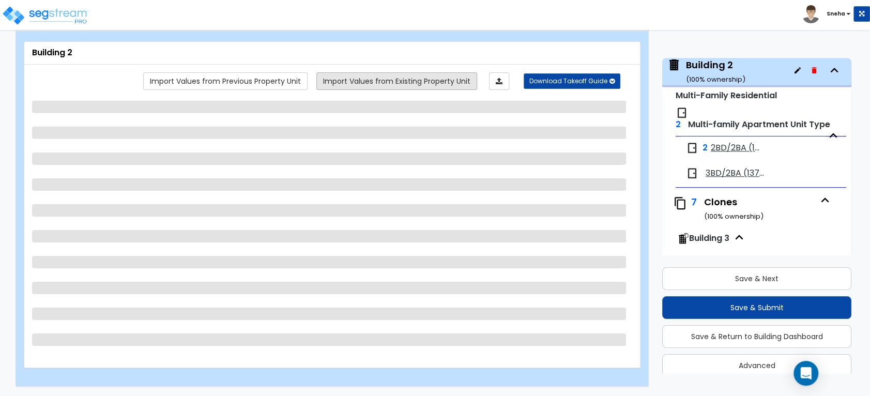
select select "1"
select select "3"
select select "1"
select select "3"
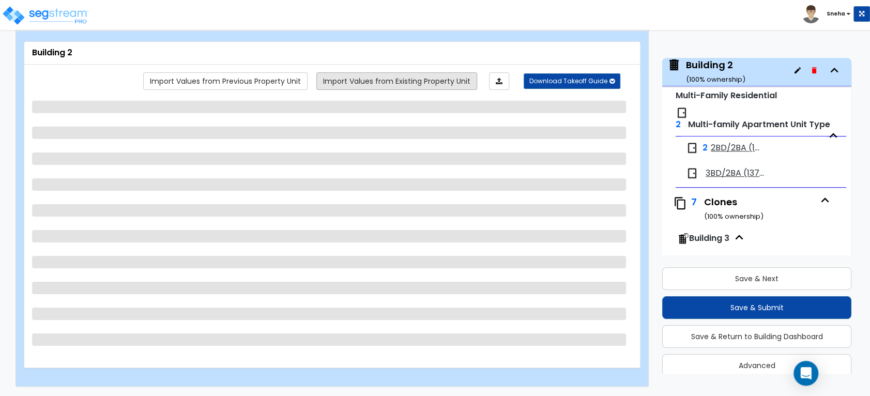
select select "1"
select select "2"
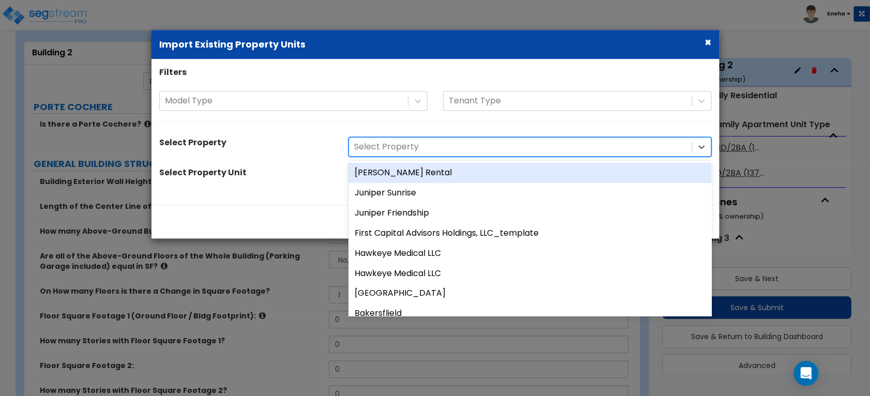
click at [409, 152] on div at bounding box center [520, 147] width 332 height 14
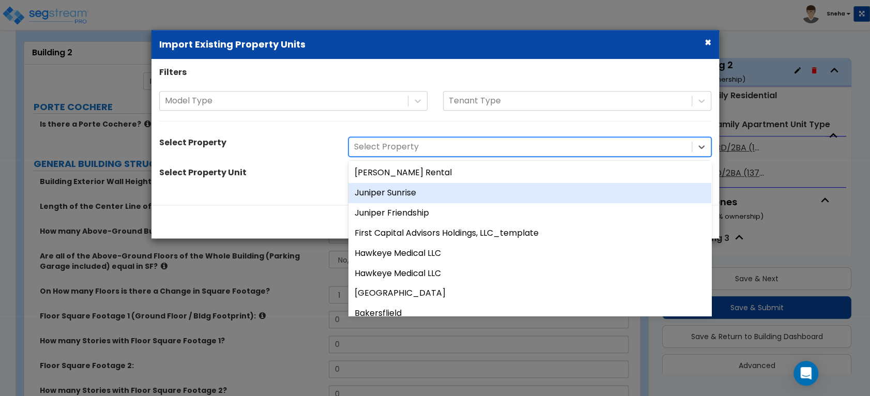
click at [403, 194] on div "Juniper Sunrise" at bounding box center [529, 193] width 363 height 20
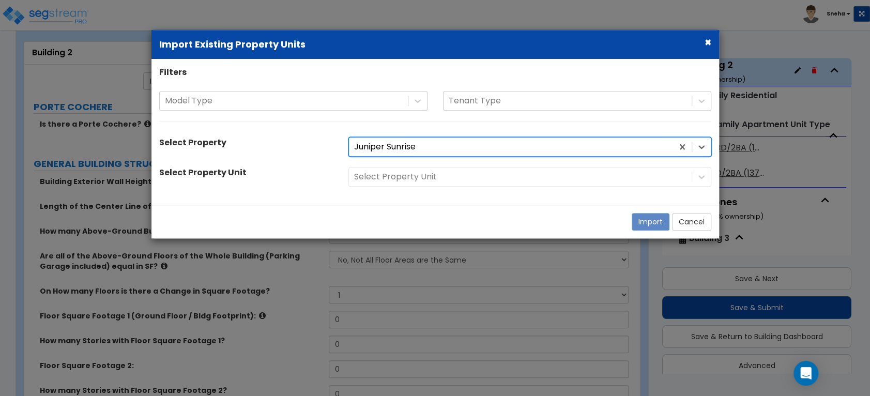
click at [403, 179] on div "Select Property Unit" at bounding box center [530, 177] width 378 height 20
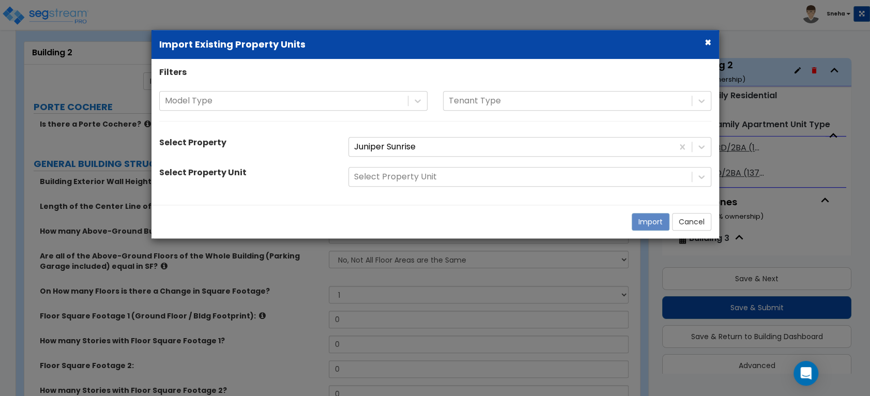
click at [403, 179] on div at bounding box center [520, 177] width 332 height 14
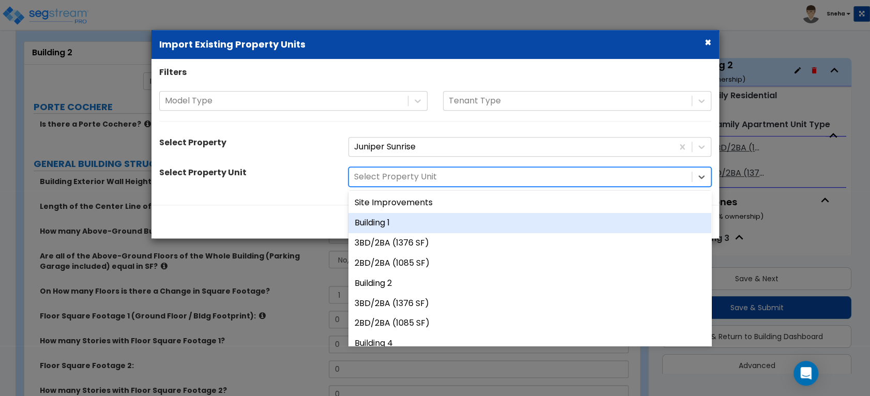
click at [381, 220] on div "Building 1" at bounding box center [529, 223] width 363 height 20
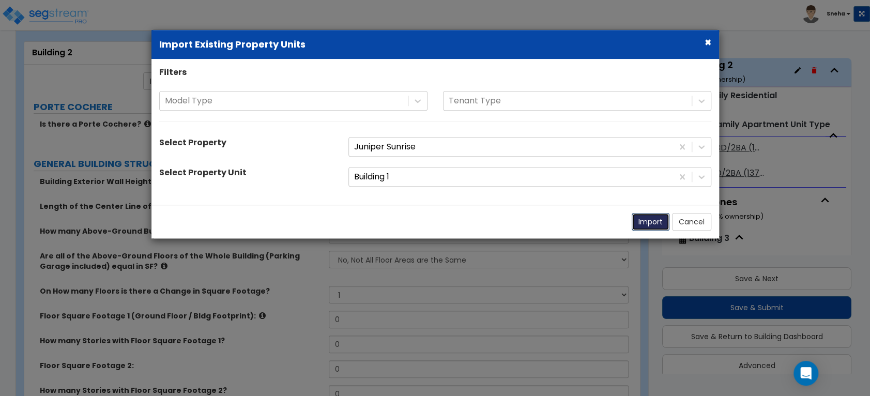
click at [637, 222] on button "Import" at bounding box center [650, 222] width 38 height 18
type input "3405"
type input "1"
type input "2016"
type input "1"
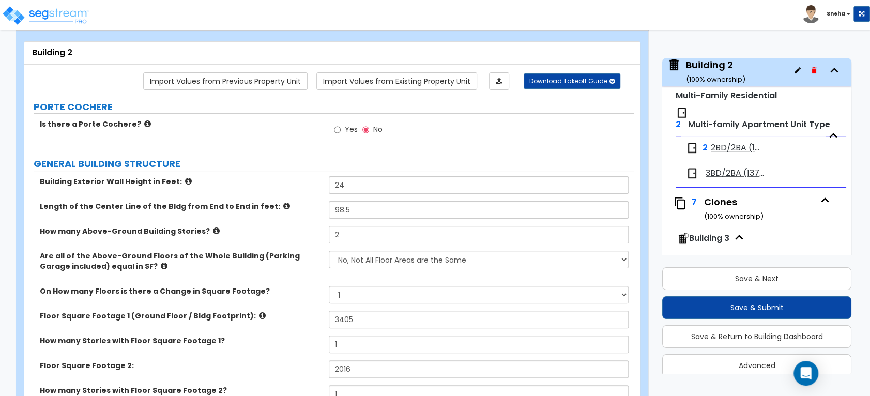
scroll to position [163, 0]
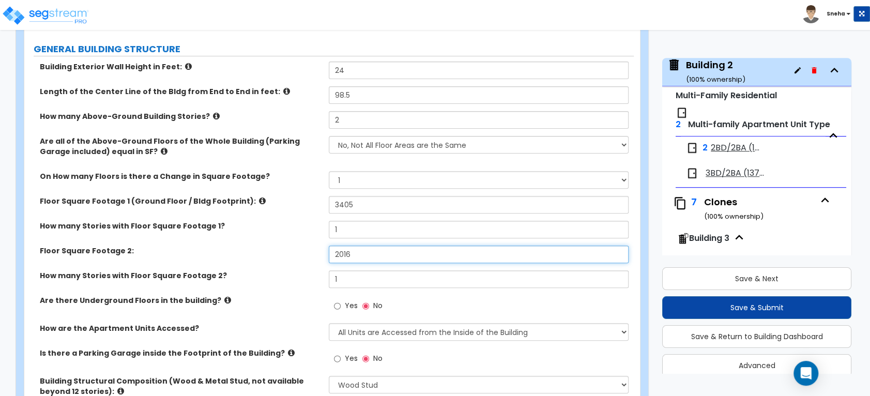
drag, startPoint x: 361, startPoint y: 256, endPoint x: 262, endPoint y: 257, distance: 98.7
click at [262, 257] on div "Floor Square Footage 2: 2016" at bounding box center [328, 257] width 609 height 25
type input "1,008"
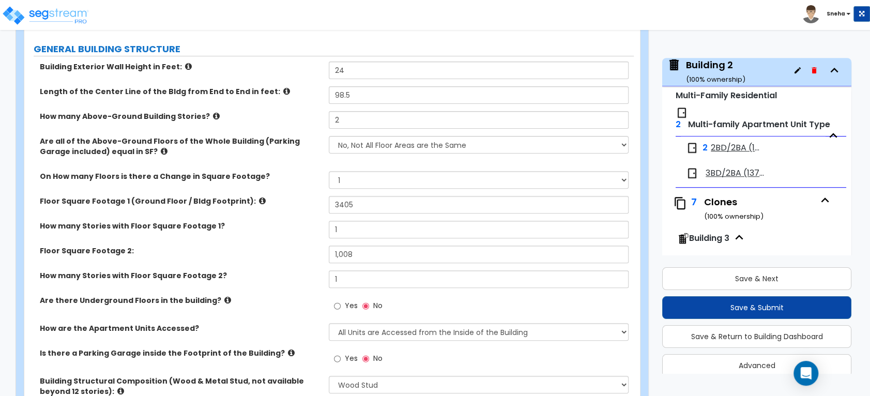
drag, startPoint x: 302, startPoint y: 240, endPoint x: 316, endPoint y: 256, distance: 22.0
click at [302, 240] on div "How many Stories with Floor Square Footage 1? 1" at bounding box center [328, 233] width 609 height 25
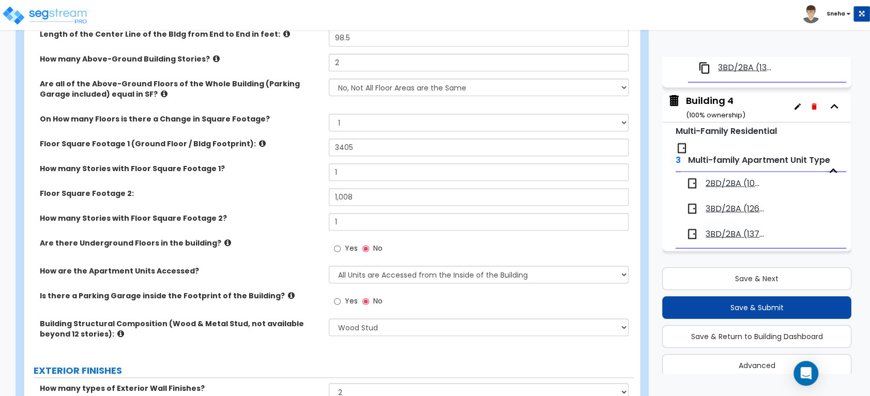
scroll to position [40, 0]
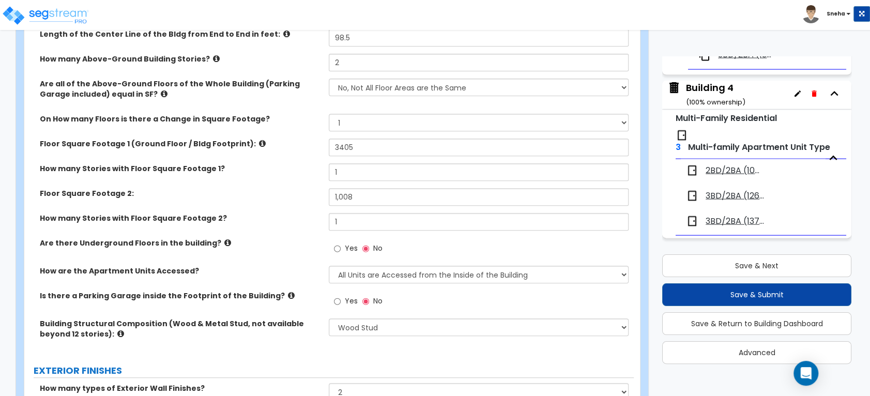
click at [700, 88] on div "Building 4 ( 100 % ownership)" at bounding box center [715, 94] width 59 height 26
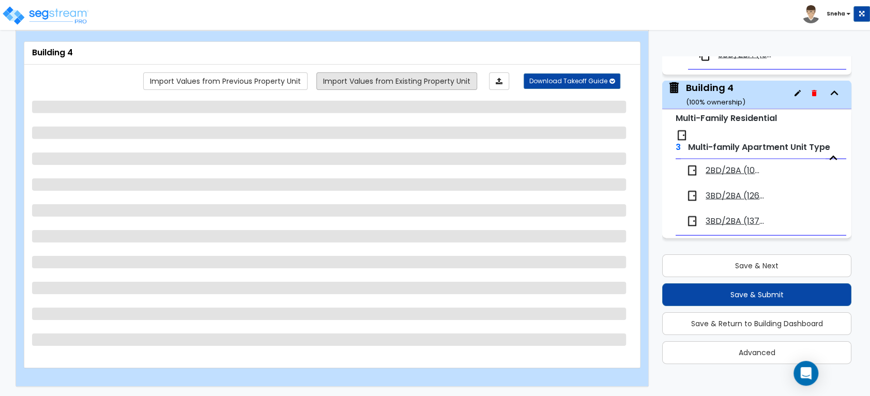
click at [365, 82] on link "Import Values from Existing Property Unit" at bounding box center [396, 81] width 161 height 18
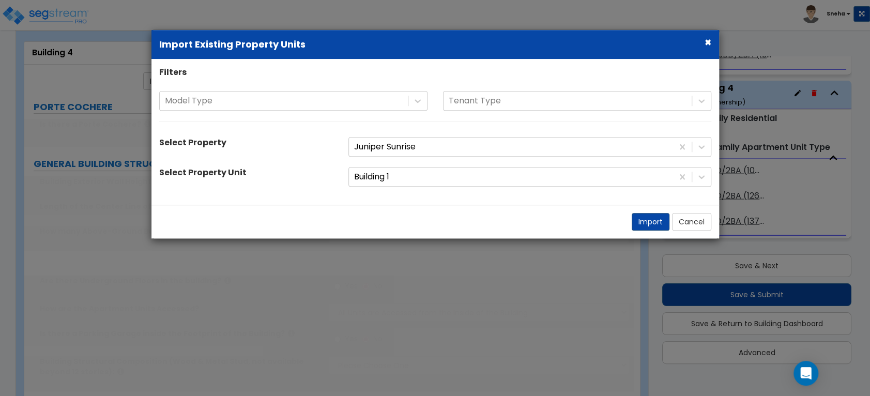
type input "1"
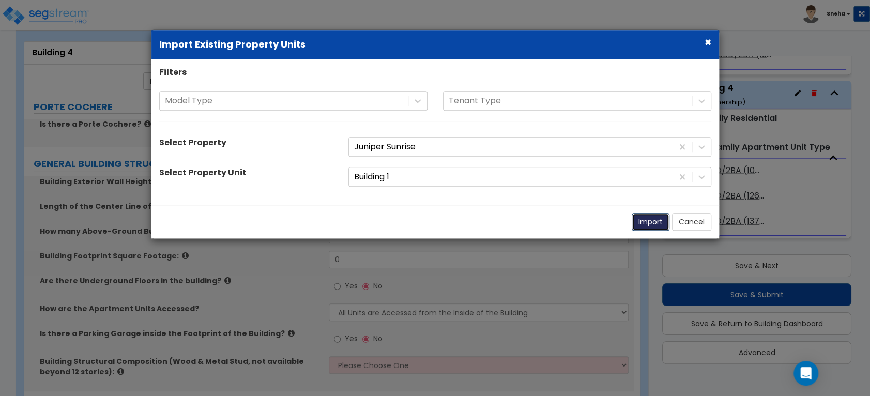
click at [653, 220] on button "Import" at bounding box center [650, 222] width 38 height 18
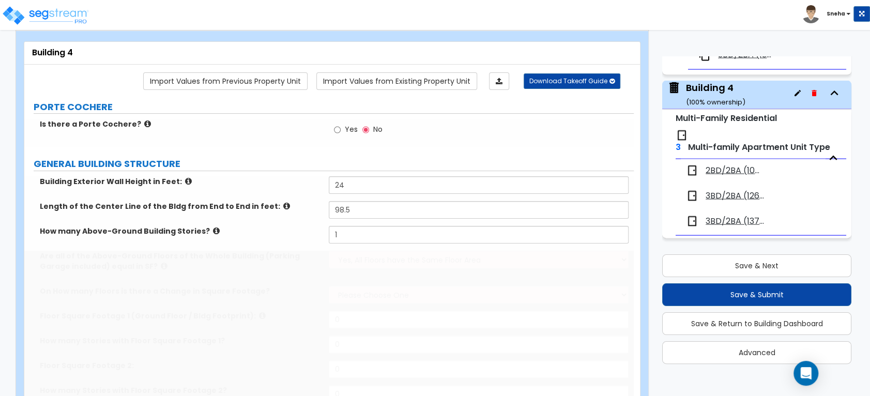
type input "24"
type input "98.5"
type input "2"
select select "7"
select select "1"
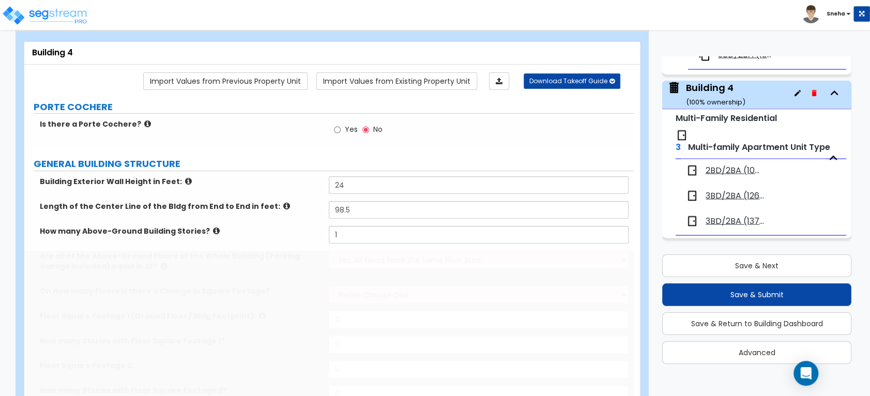
radio input "true"
select select "3"
select select "1"
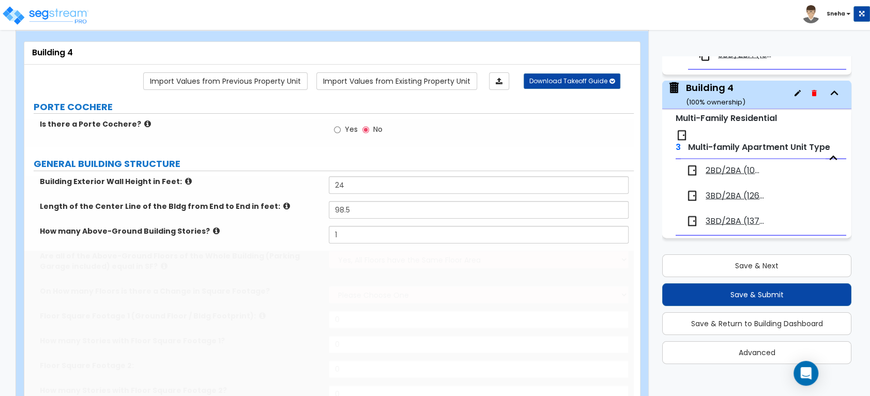
select select "1"
radio input "true"
select select "2"
select select "1"
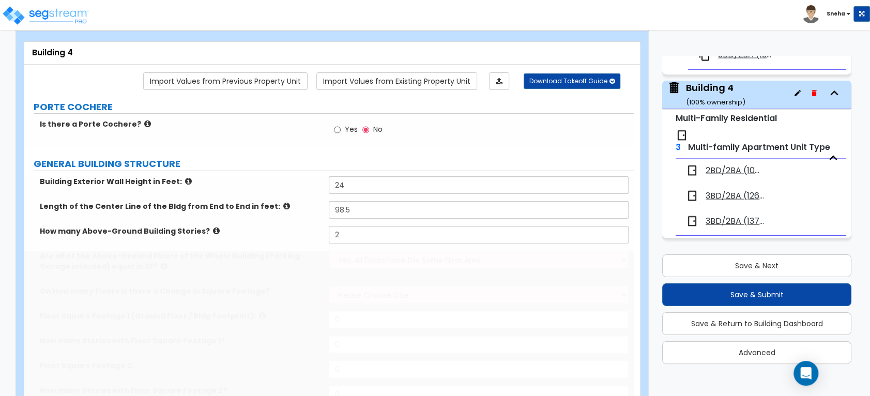
select select "1"
type input "3405"
type input "1"
type input "2016"
type input "1"
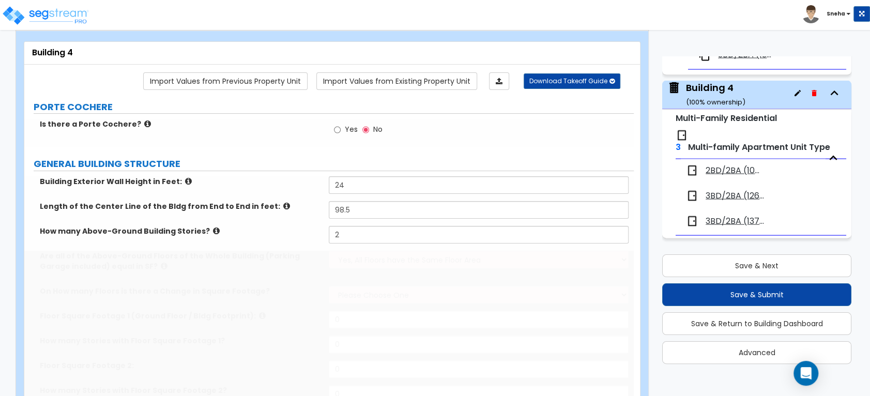
select select "2"
select select "4"
type input "70"
select select "3"
select select "2"
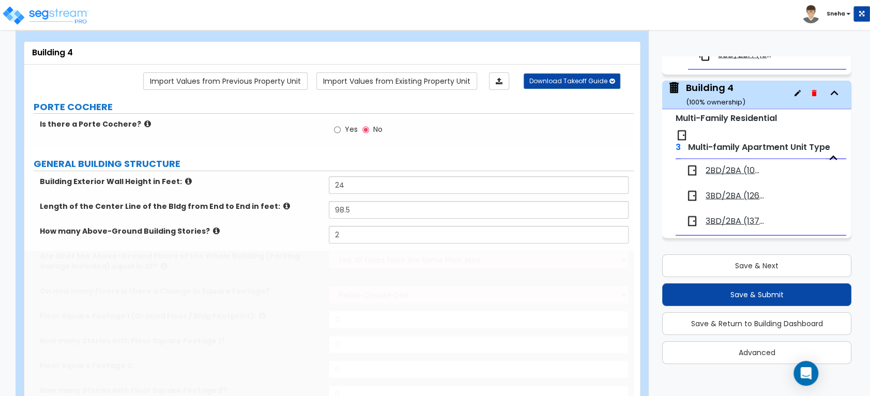
select select "1"
radio input "true"
select select "1"
type input "48"
type input "6"
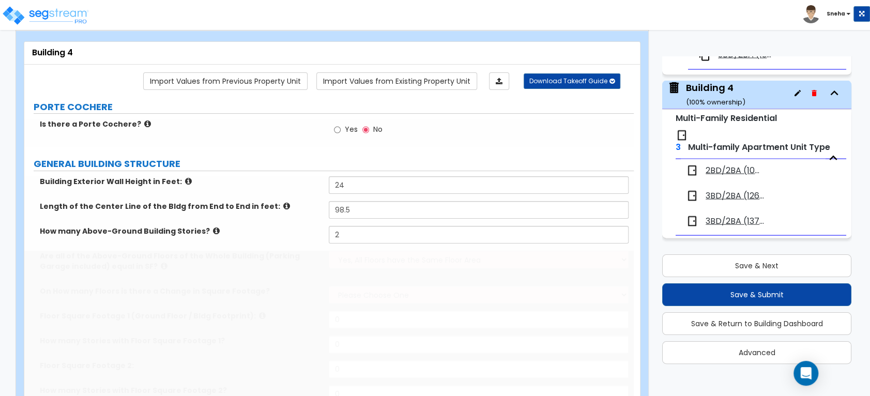
type input "6"
select select "3"
select select "2"
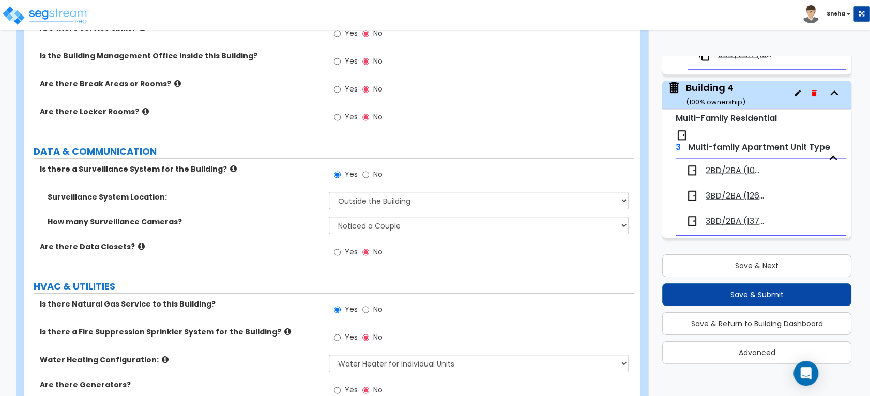
scroll to position [2354, 0]
